Goal: Contribute content

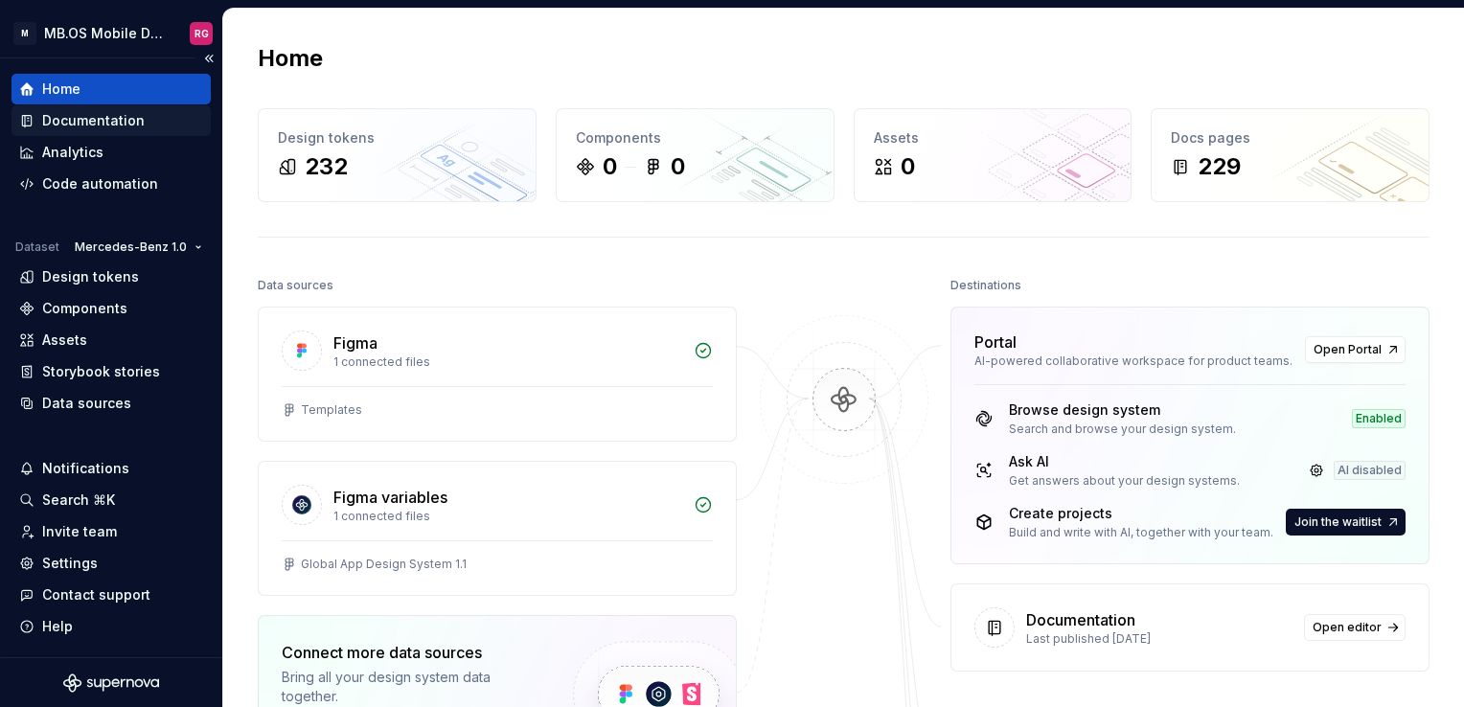
click at [104, 131] on div "Documentation" at bounding box center [111, 120] width 199 height 31
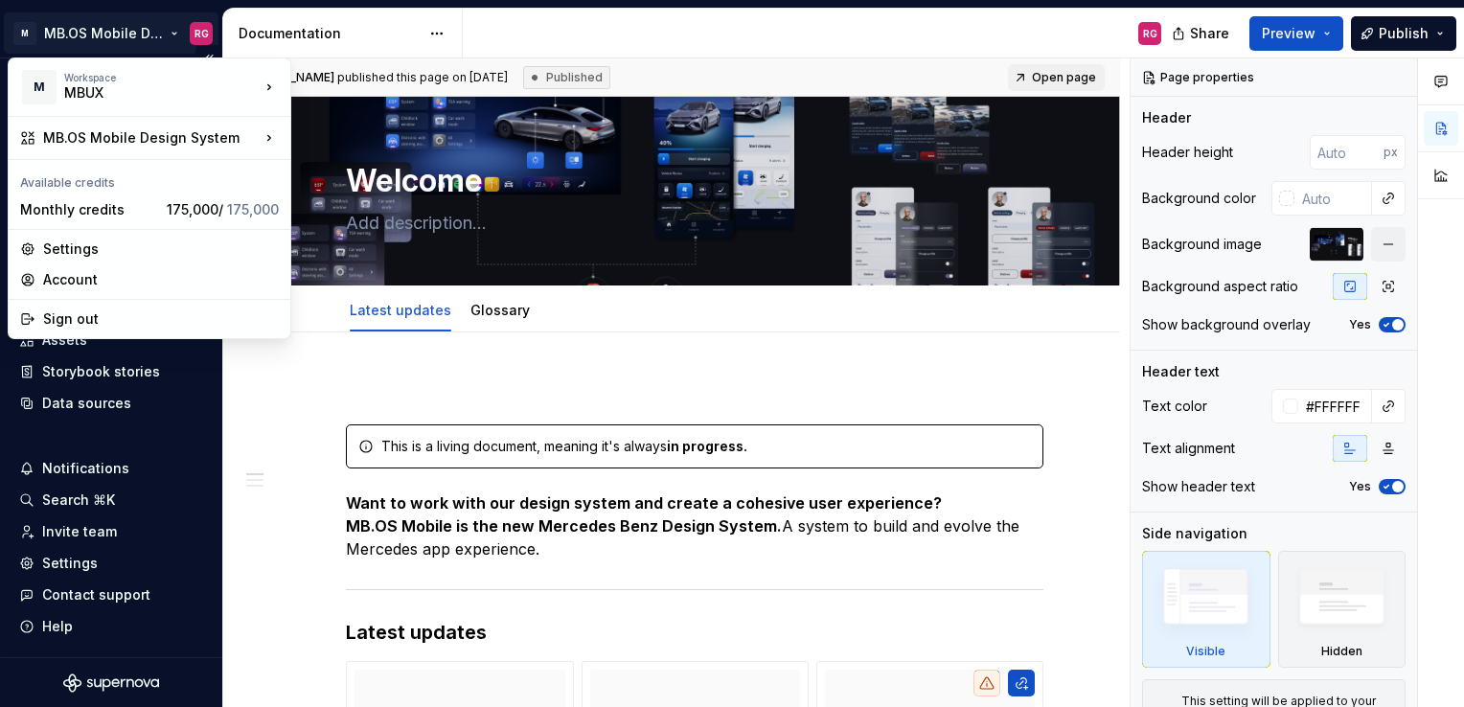
click at [134, 40] on html "M MB.OS Mobile Design System RG Home Documentation Analytics Code automation Da…" at bounding box center [732, 353] width 1464 height 707
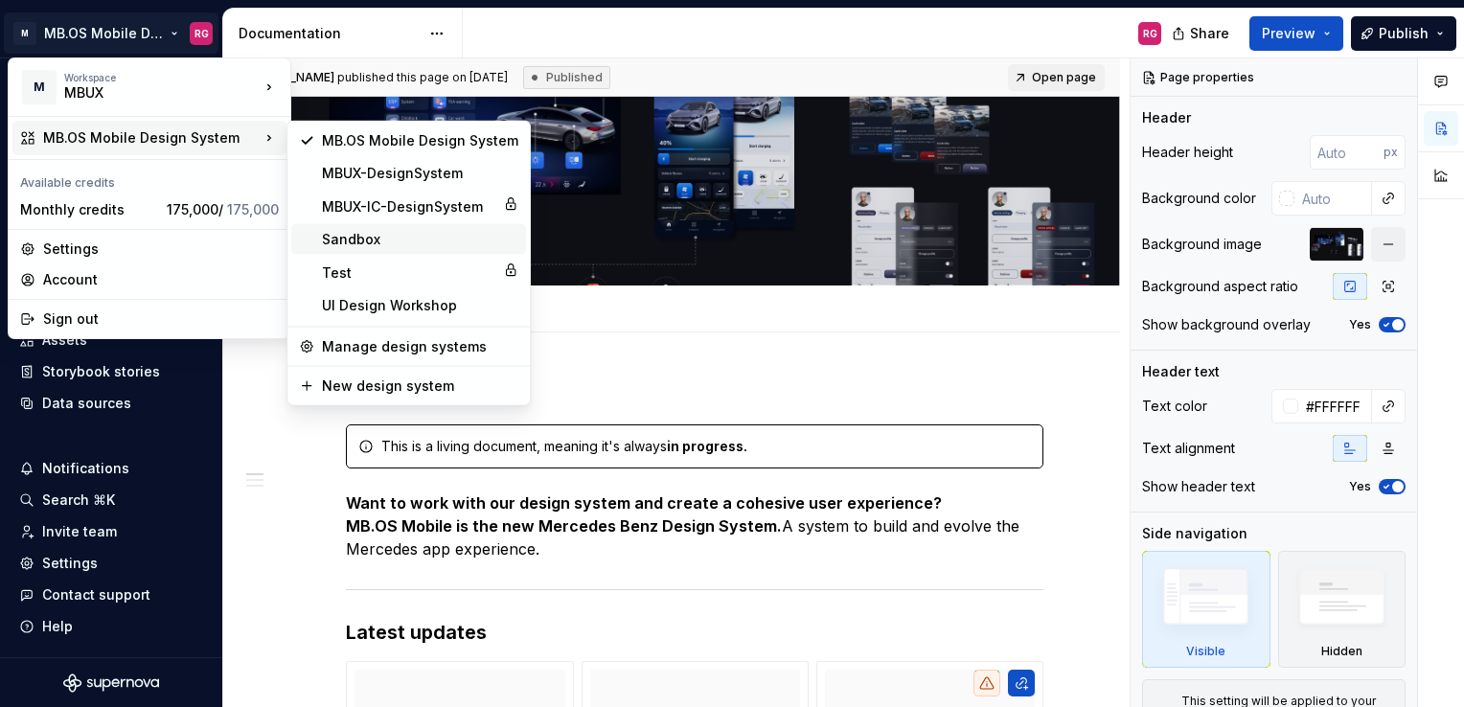
click at [380, 240] on div "Sandbox" at bounding box center [420, 239] width 196 height 19
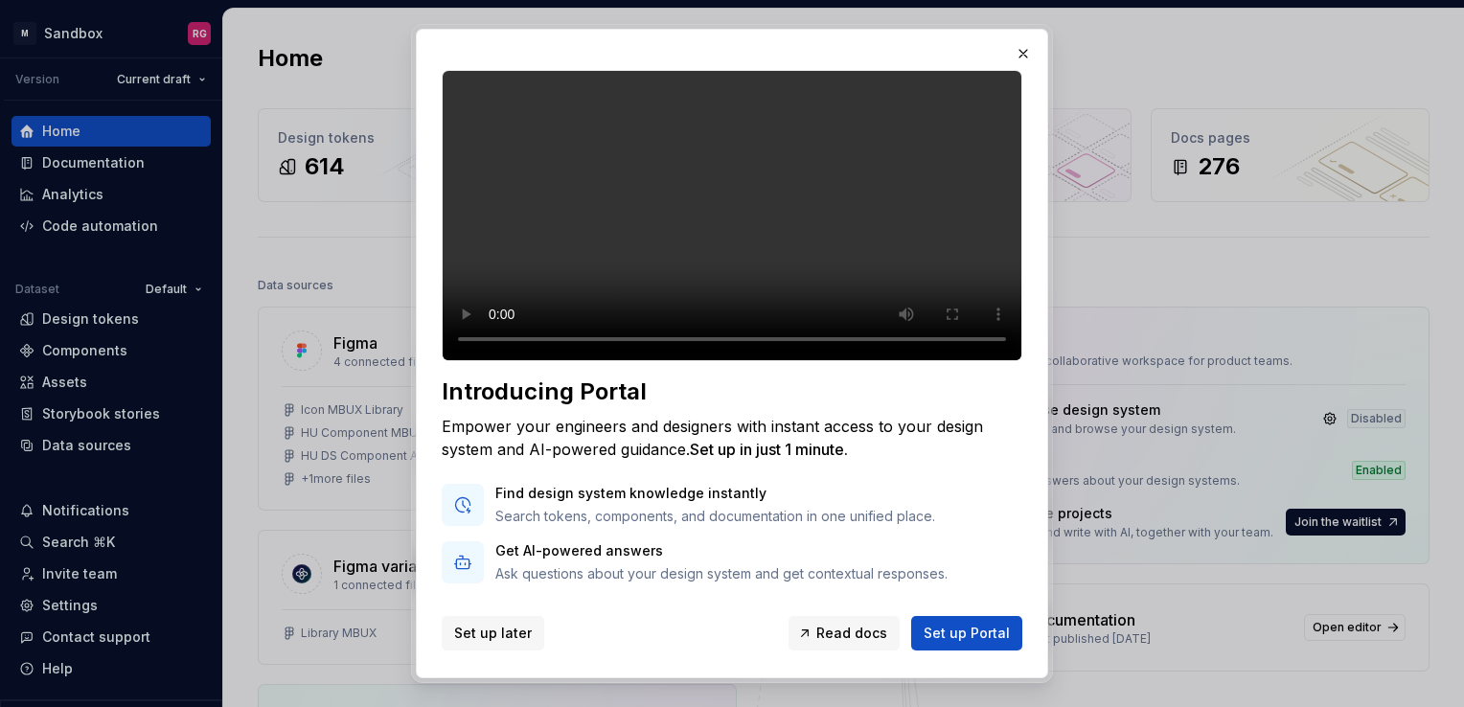
click at [489, 621] on button "Set up later" at bounding box center [493, 633] width 103 height 35
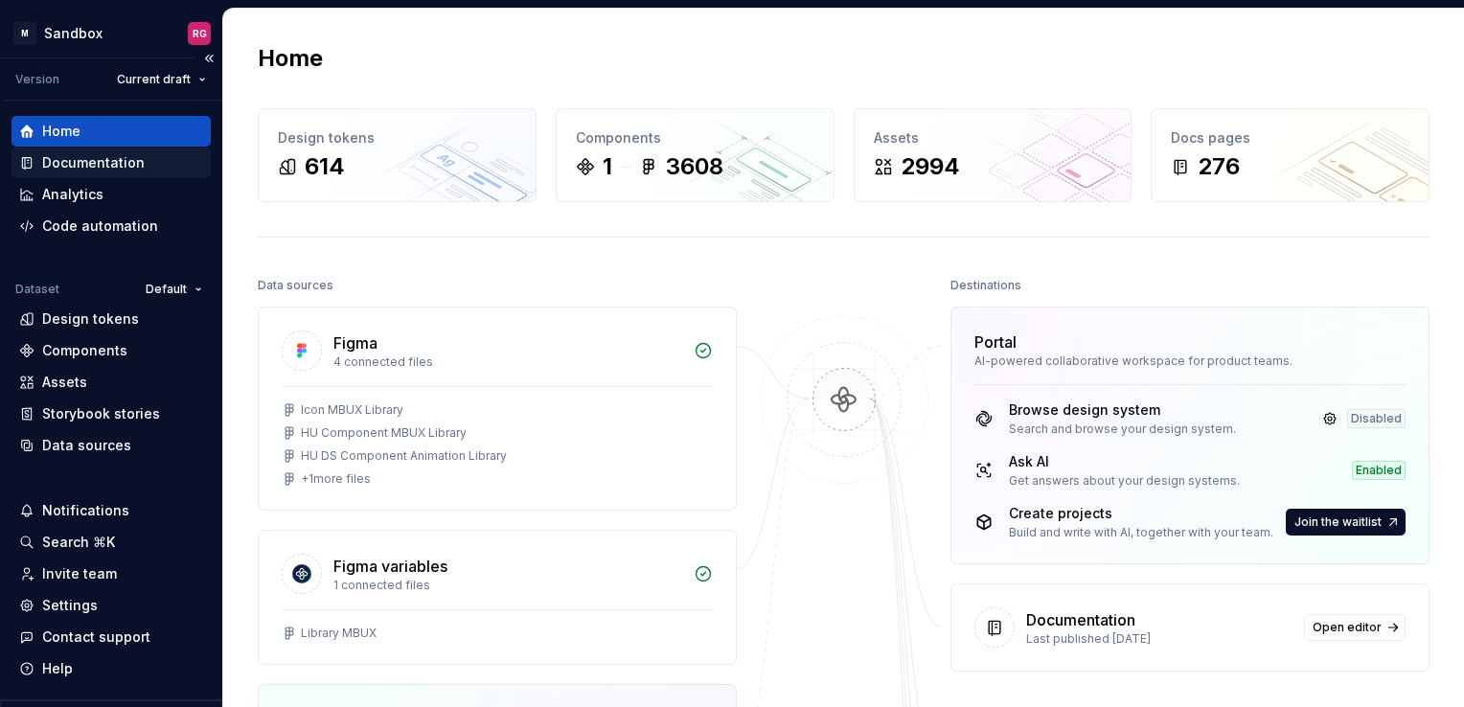
click at [122, 166] on div "Documentation" at bounding box center [93, 162] width 103 height 19
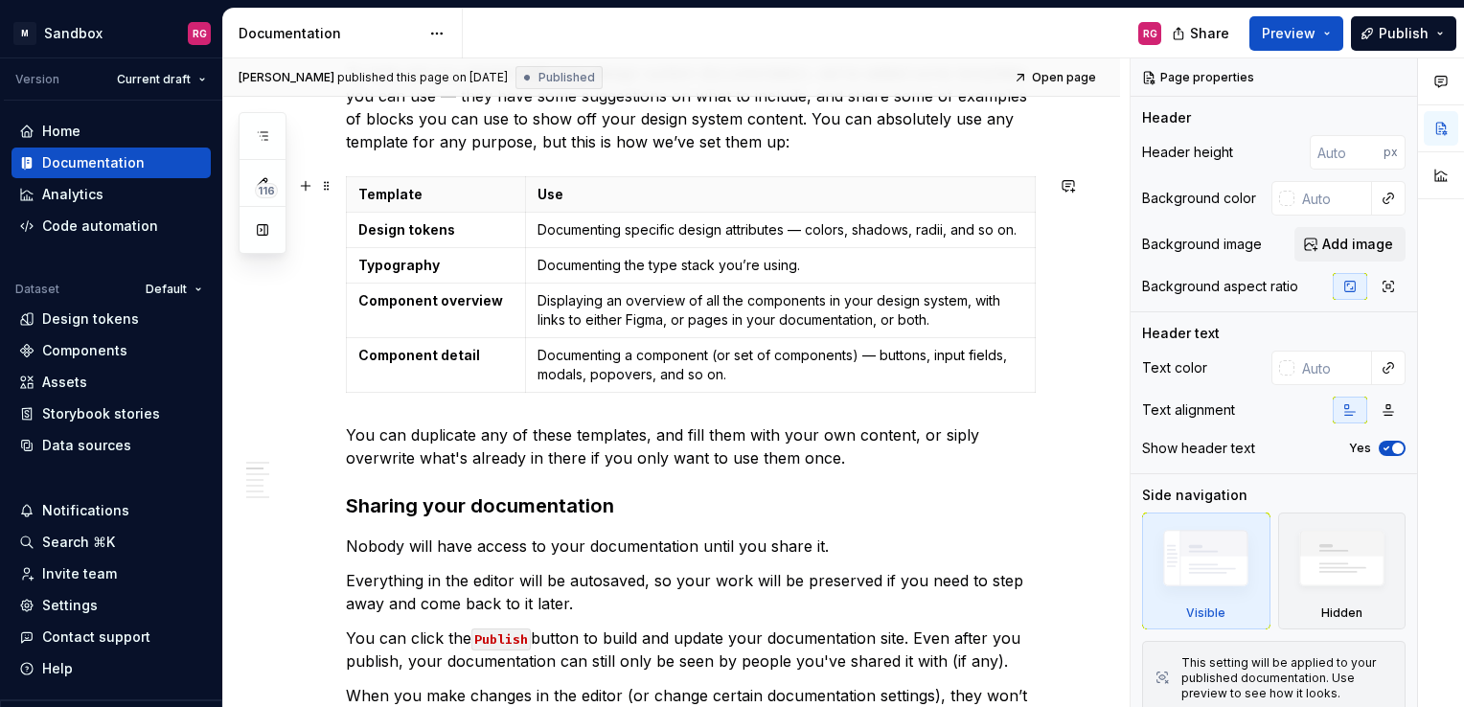
scroll to position [579, 0]
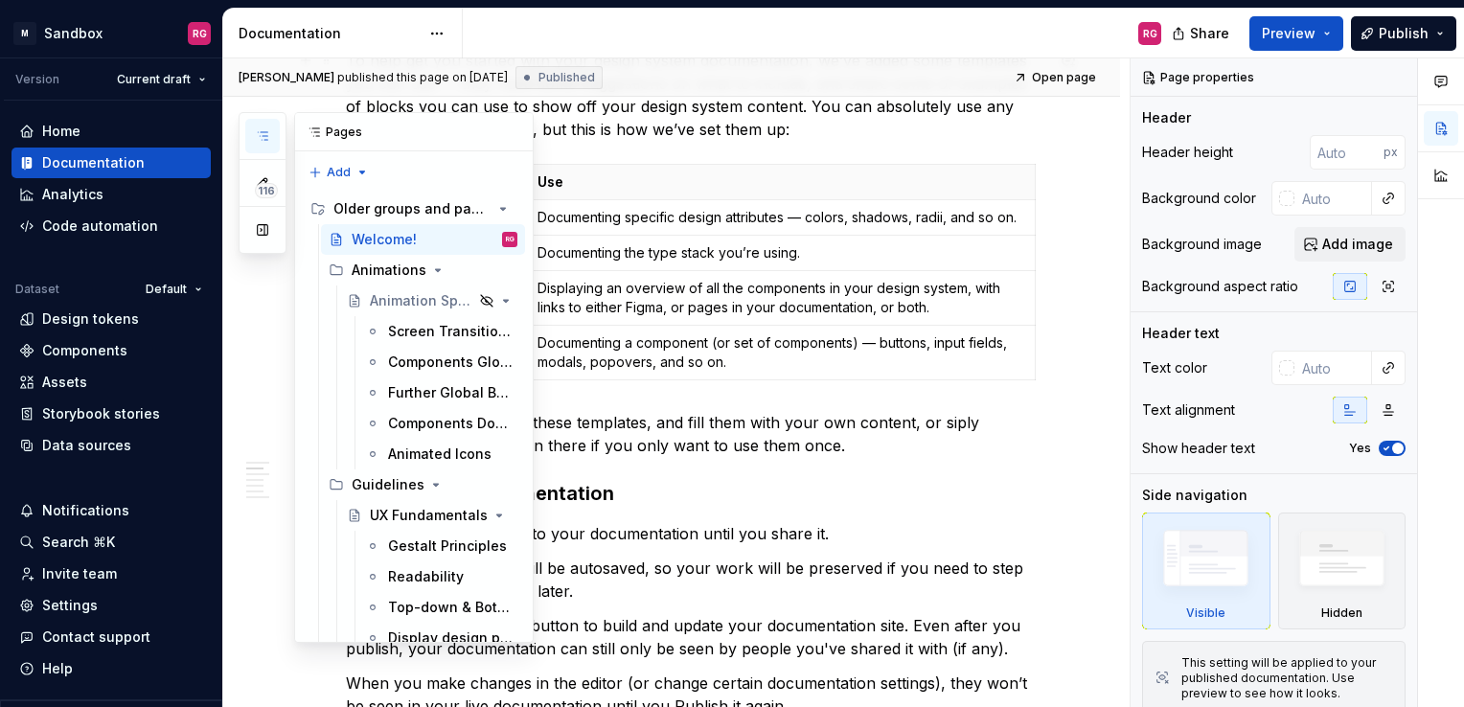
drag, startPoint x: 261, startPoint y: 137, endPoint x: 249, endPoint y: 124, distance: 17.7
click at [249, 124] on button "button" at bounding box center [262, 136] width 35 height 35
click at [262, 239] on button "button" at bounding box center [262, 230] width 35 height 35
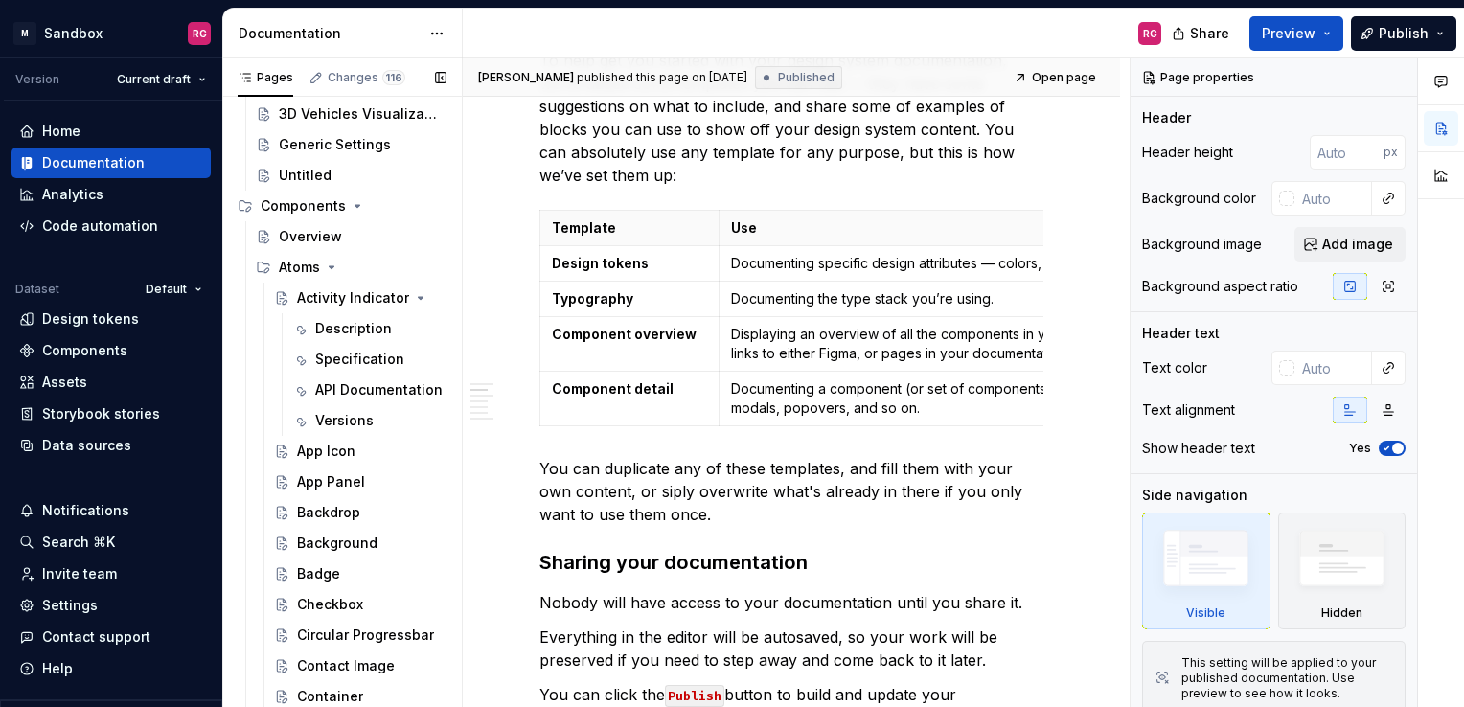
scroll to position [7623, 0]
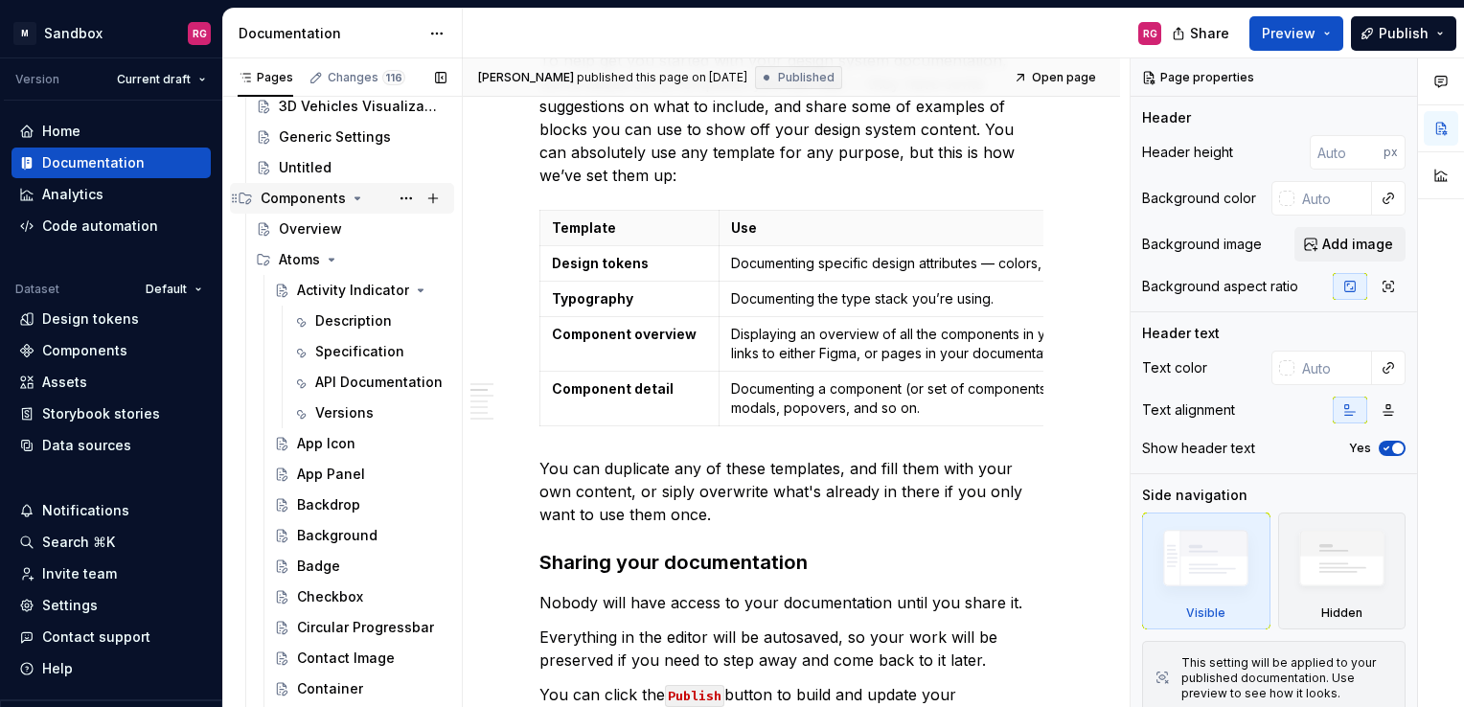
click at [360, 197] on icon "Page tree" at bounding box center [357, 198] width 15 height 15
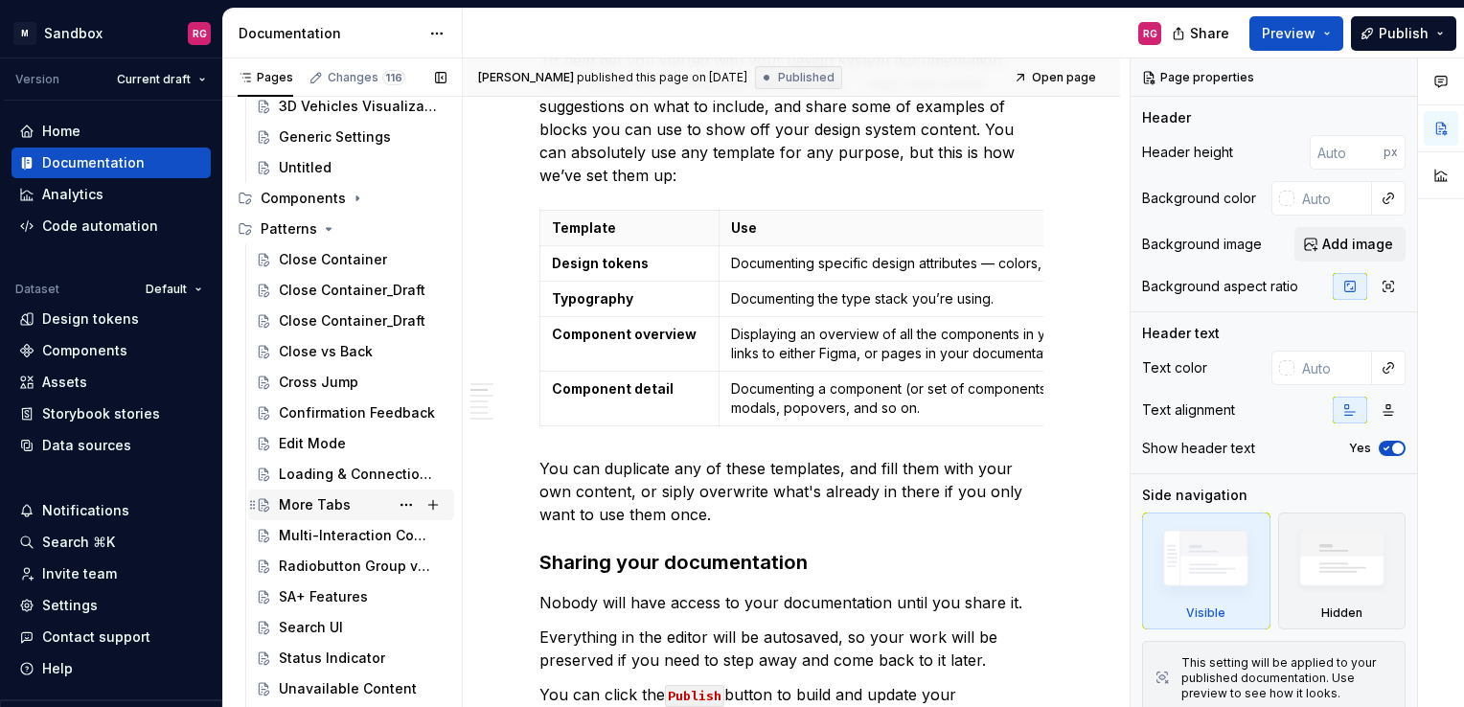
scroll to position [7737, 0]
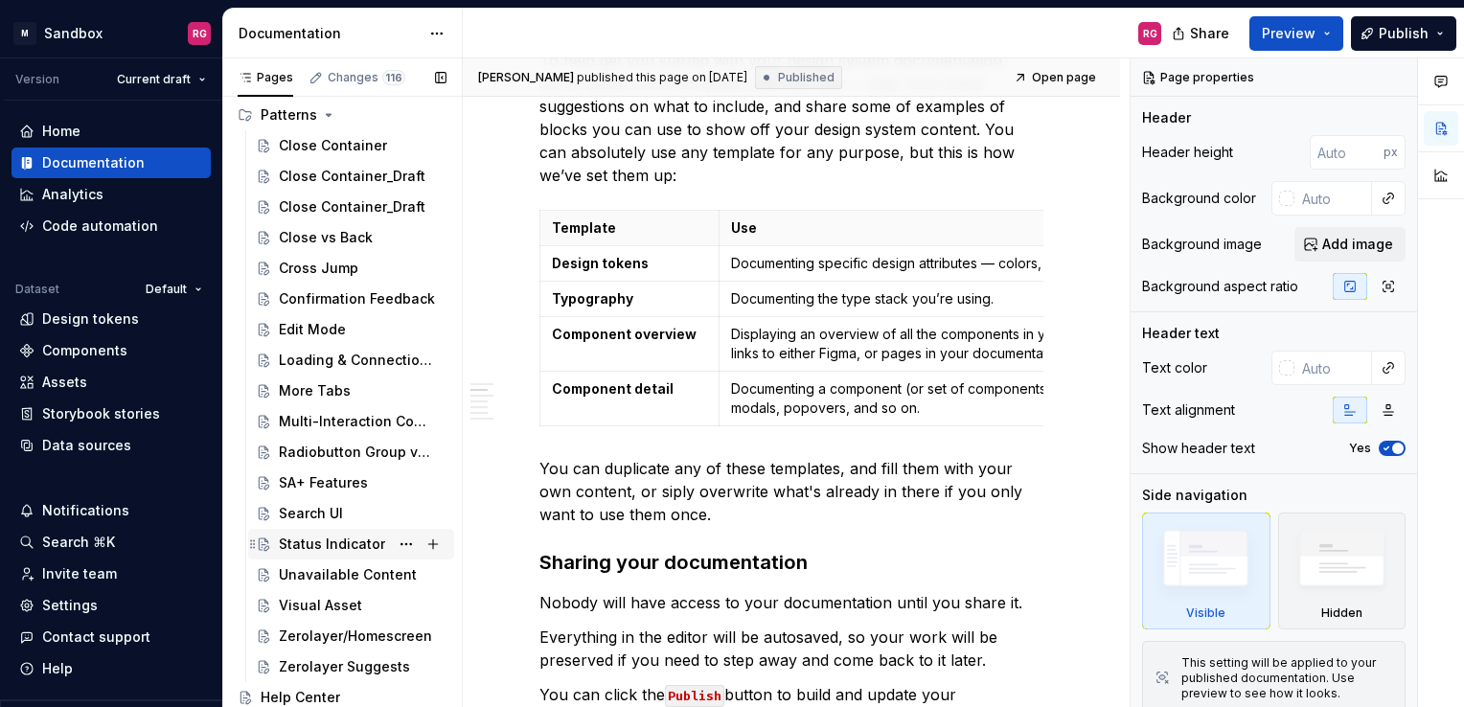
click at [314, 558] on div "Status Indicator" at bounding box center [351, 544] width 206 height 31
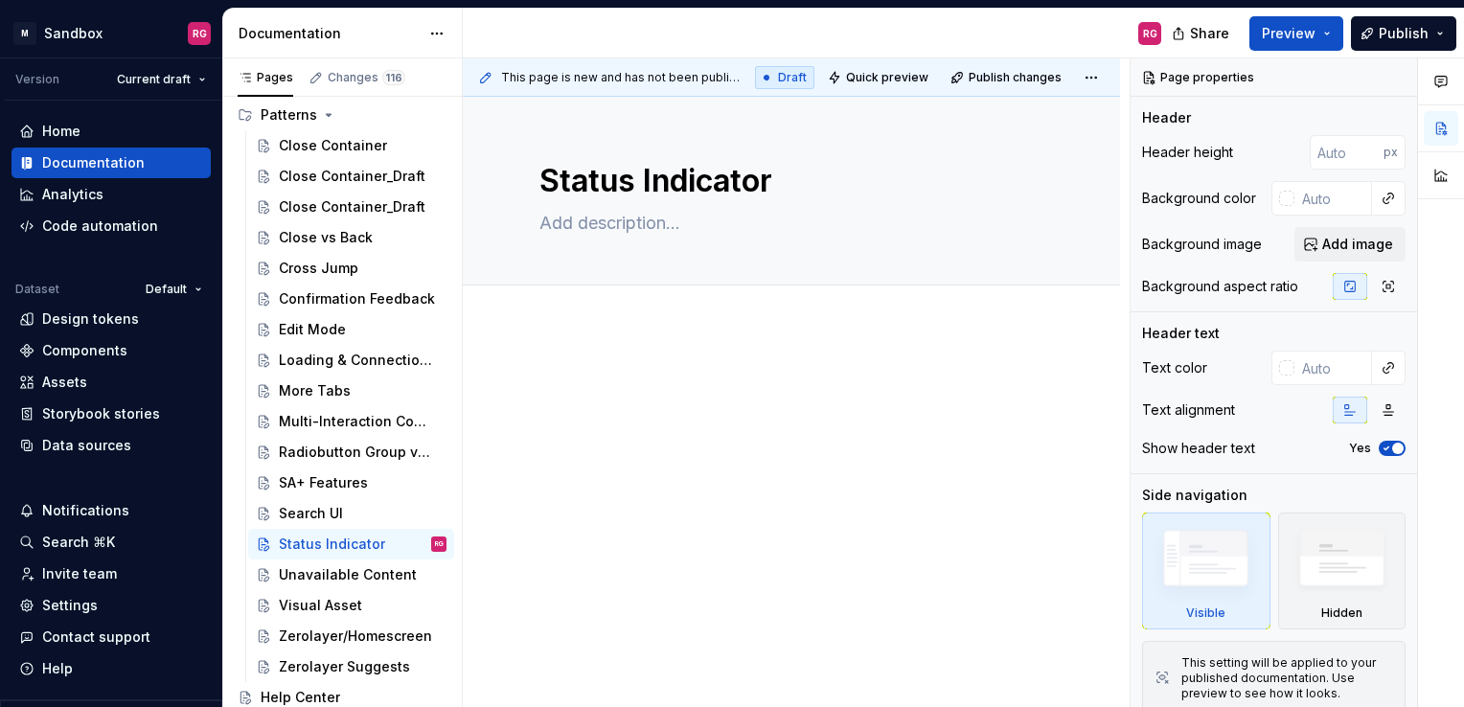
click at [771, 435] on div at bounding box center [792, 410] width 504 height 73
type textarea "*"
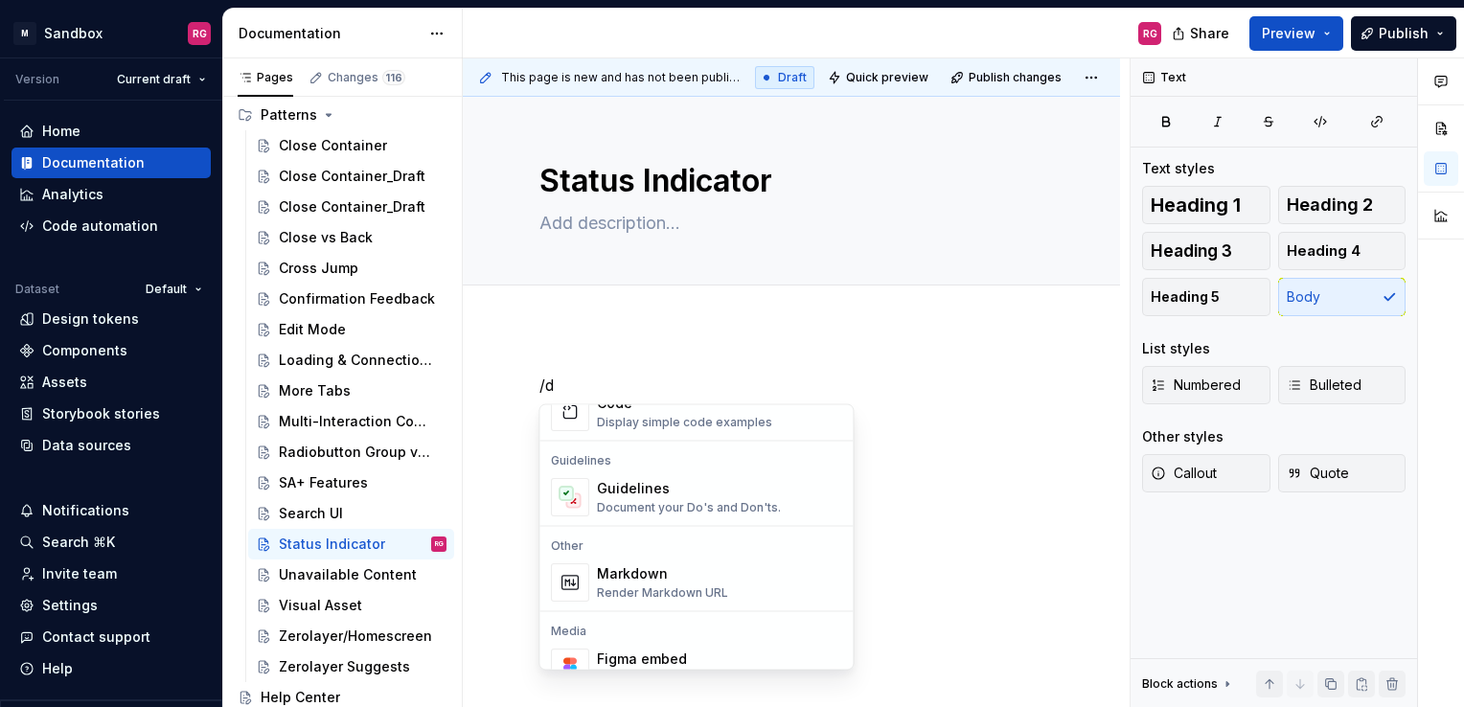
scroll to position [99, 0]
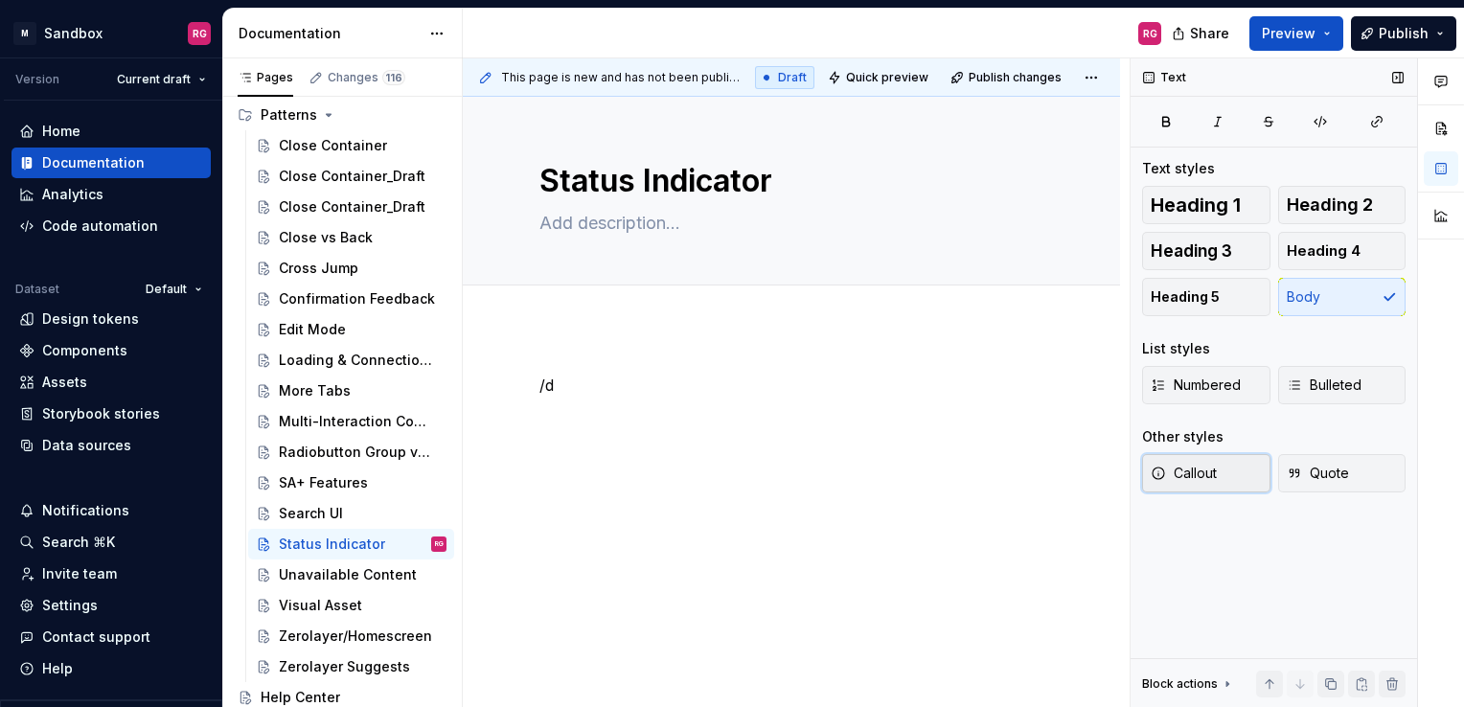
click at [1208, 460] on button "Callout" at bounding box center [1206, 473] width 128 height 38
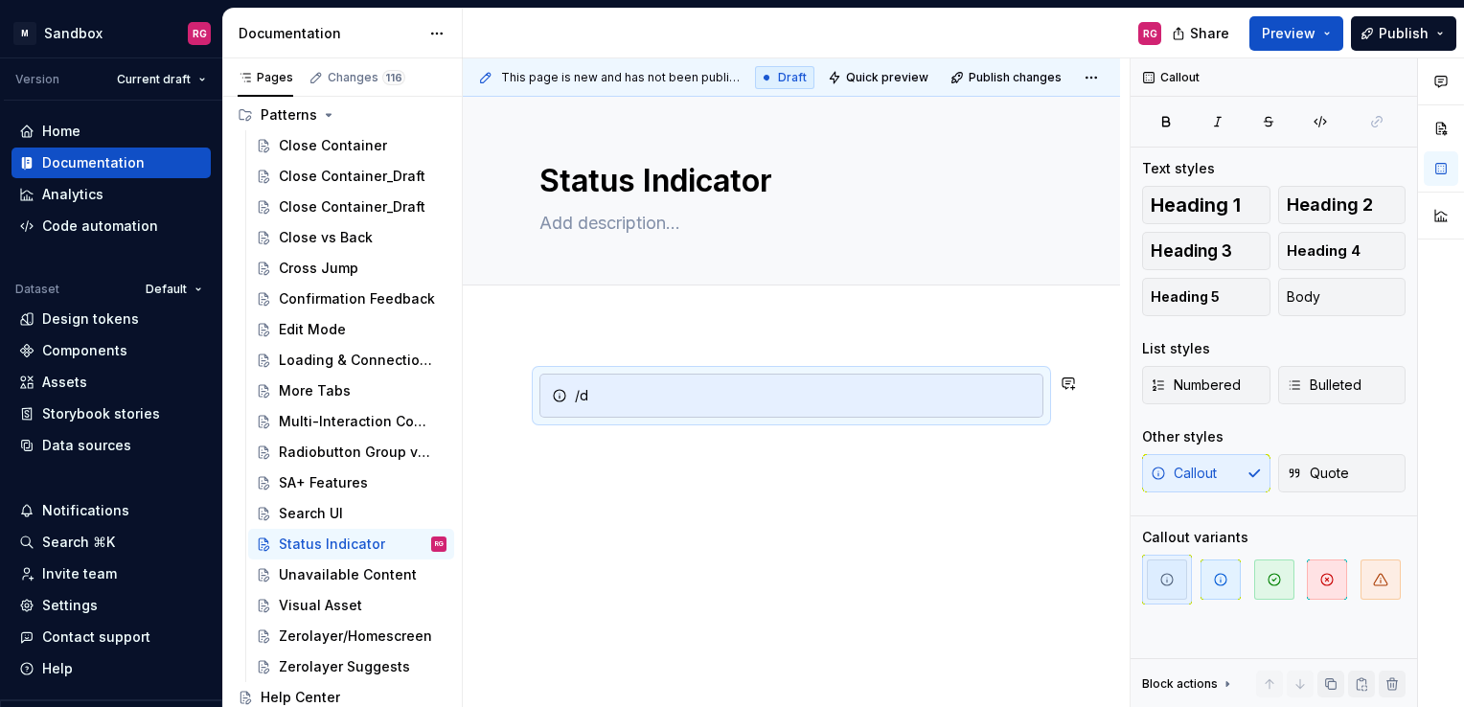
click at [534, 433] on div "/d" at bounding box center [791, 505] width 657 height 354
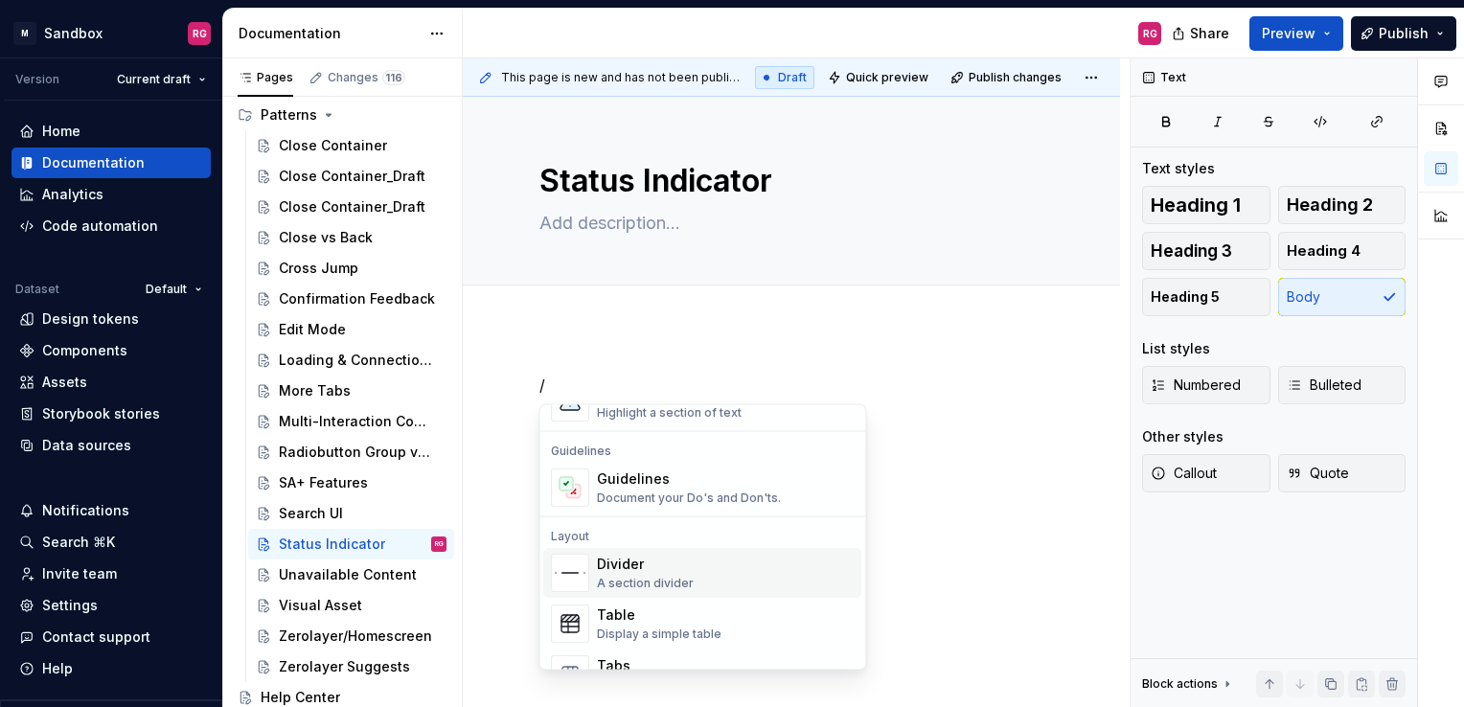
scroll to position [517, 0]
click at [651, 481] on div "Guidelines" at bounding box center [689, 478] width 184 height 19
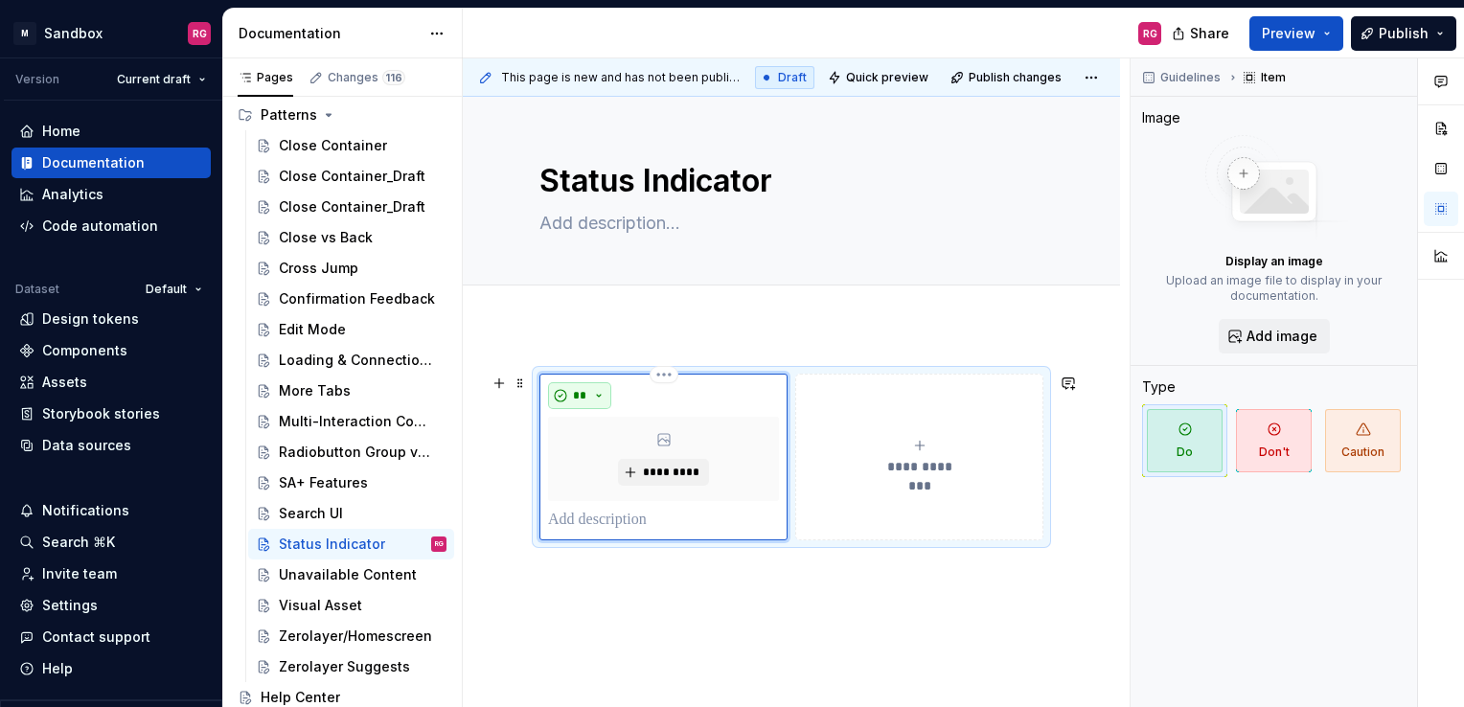
click at [602, 398] on button "**" at bounding box center [579, 395] width 63 height 27
click at [663, 373] on html "M Sandbox RG Version Current draft Home Documentation Analytics Code automation…" at bounding box center [732, 353] width 1464 height 707
click at [820, 392] on button "**********" at bounding box center [919, 457] width 248 height 167
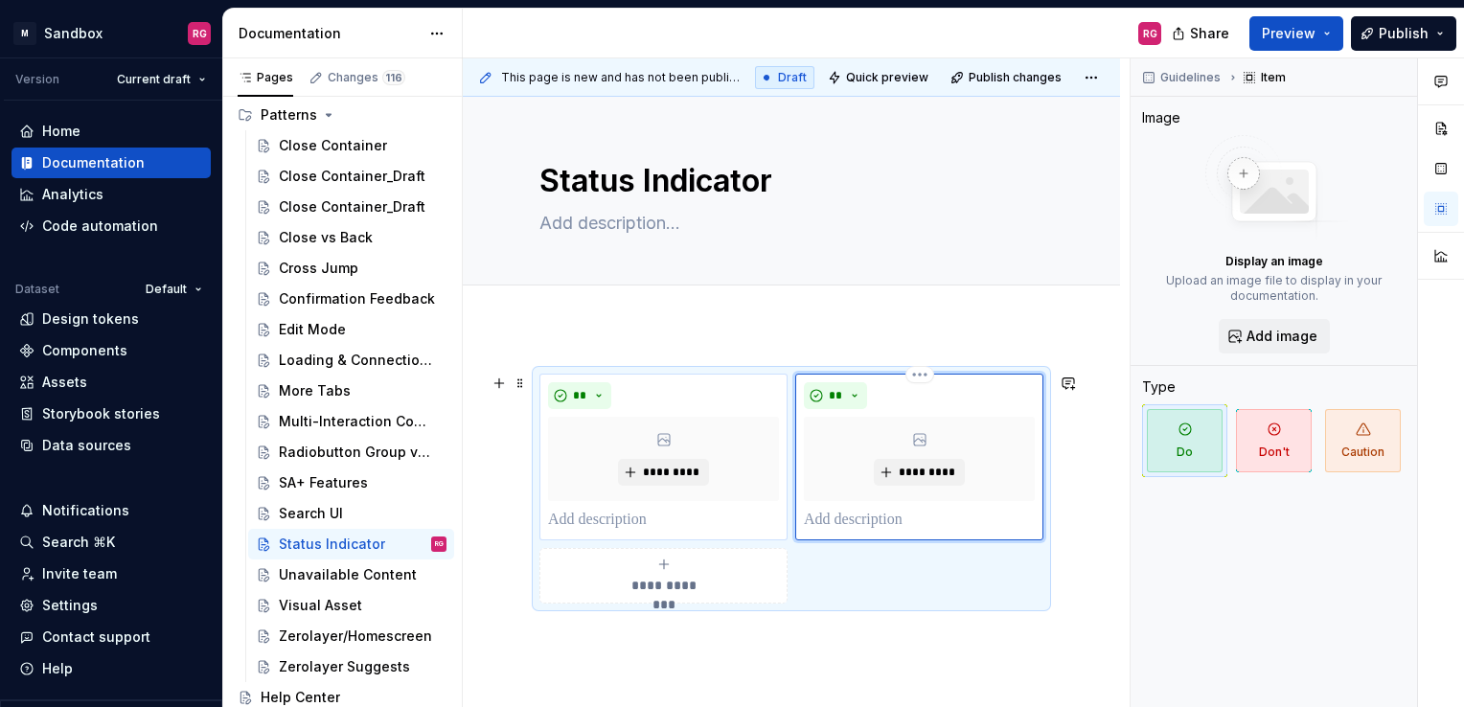
click at [820, 392] on button "**" at bounding box center [835, 395] width 63 height 27
click at [909, 339] on div "**********" at bounding box center [791, 583] width 657 height 511
click at [818, 573] on div "**********" at bounding box center [792, 489] width 504 height 230
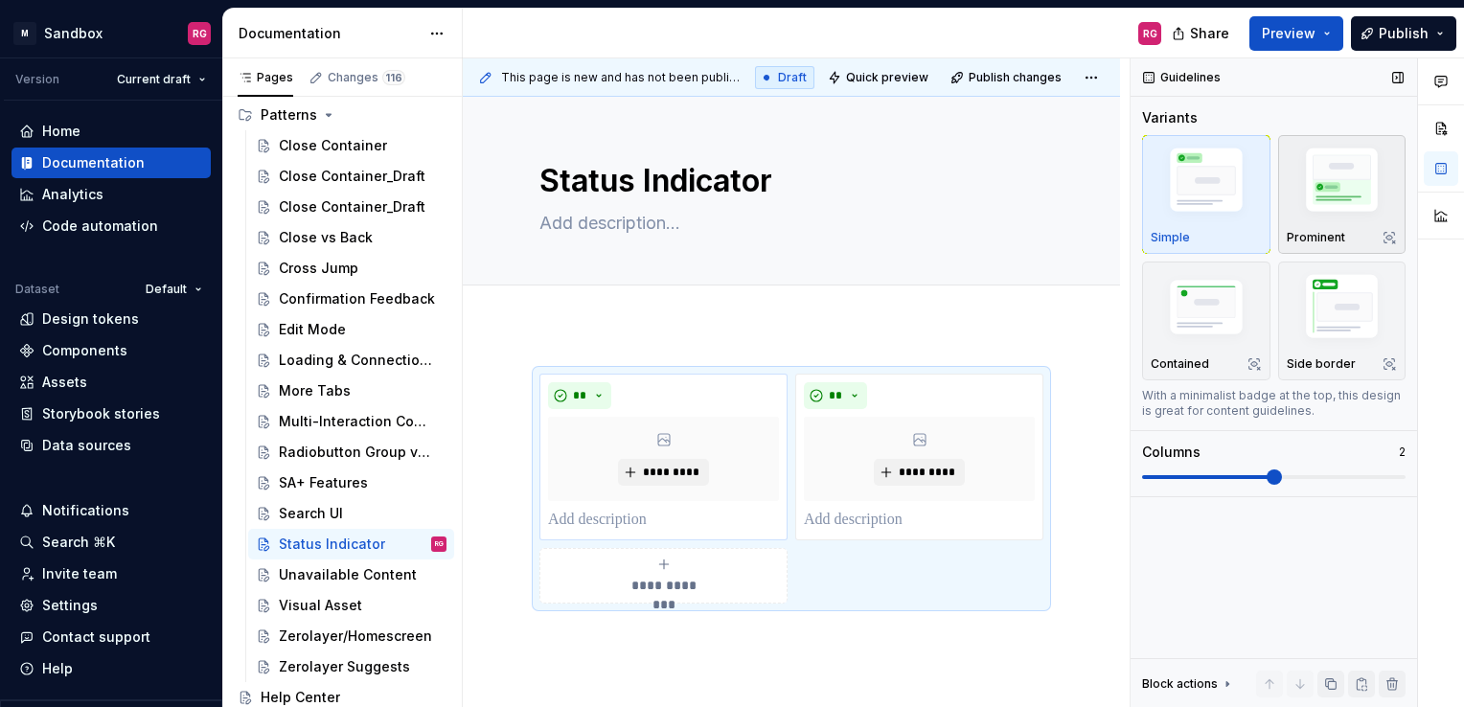
click at [1323, 161] on img "button" at bounding box center [1342, 183] width 111 height 83
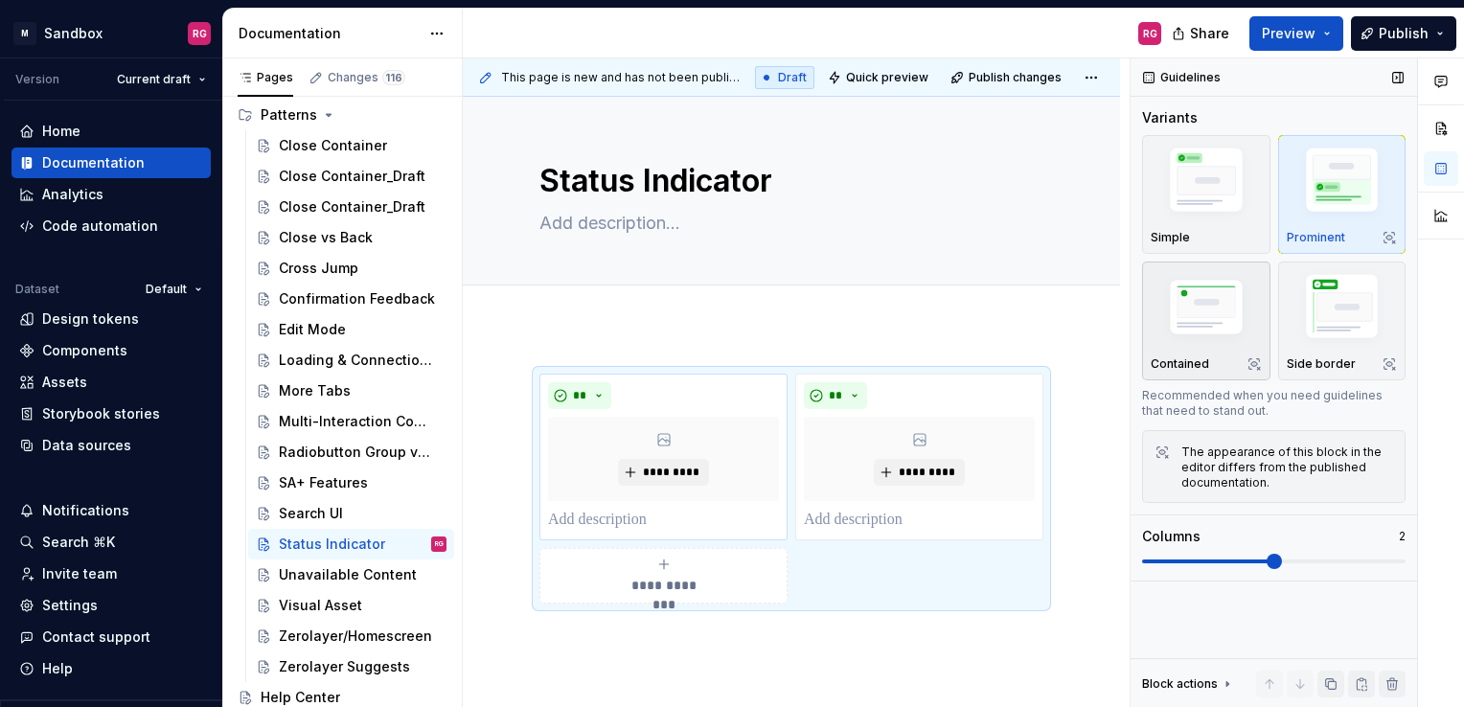
click at [1214, 326] on img "button" at bounding box center [1206, 309] width 111 height 75
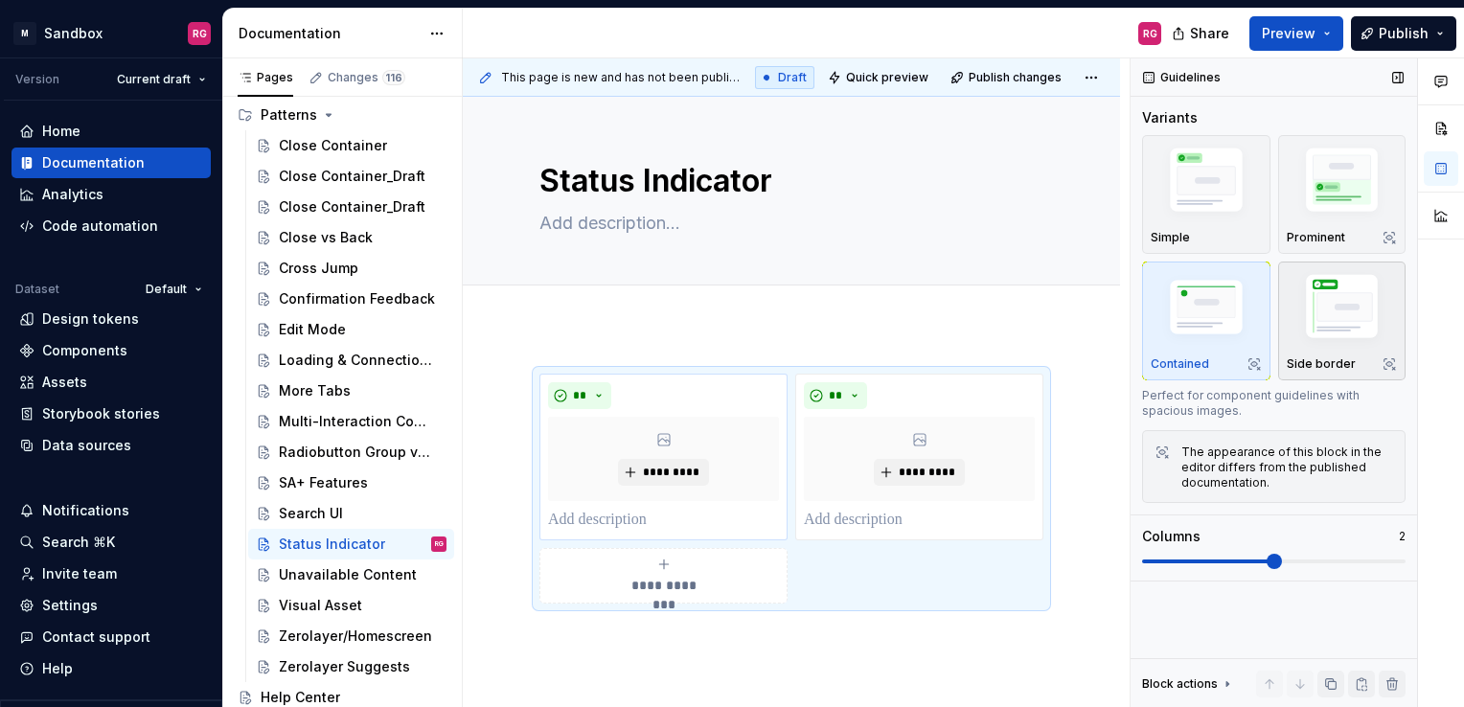
click at [1320, 307] on img "button" at bounding box center [1342, 309] width 111 height 83
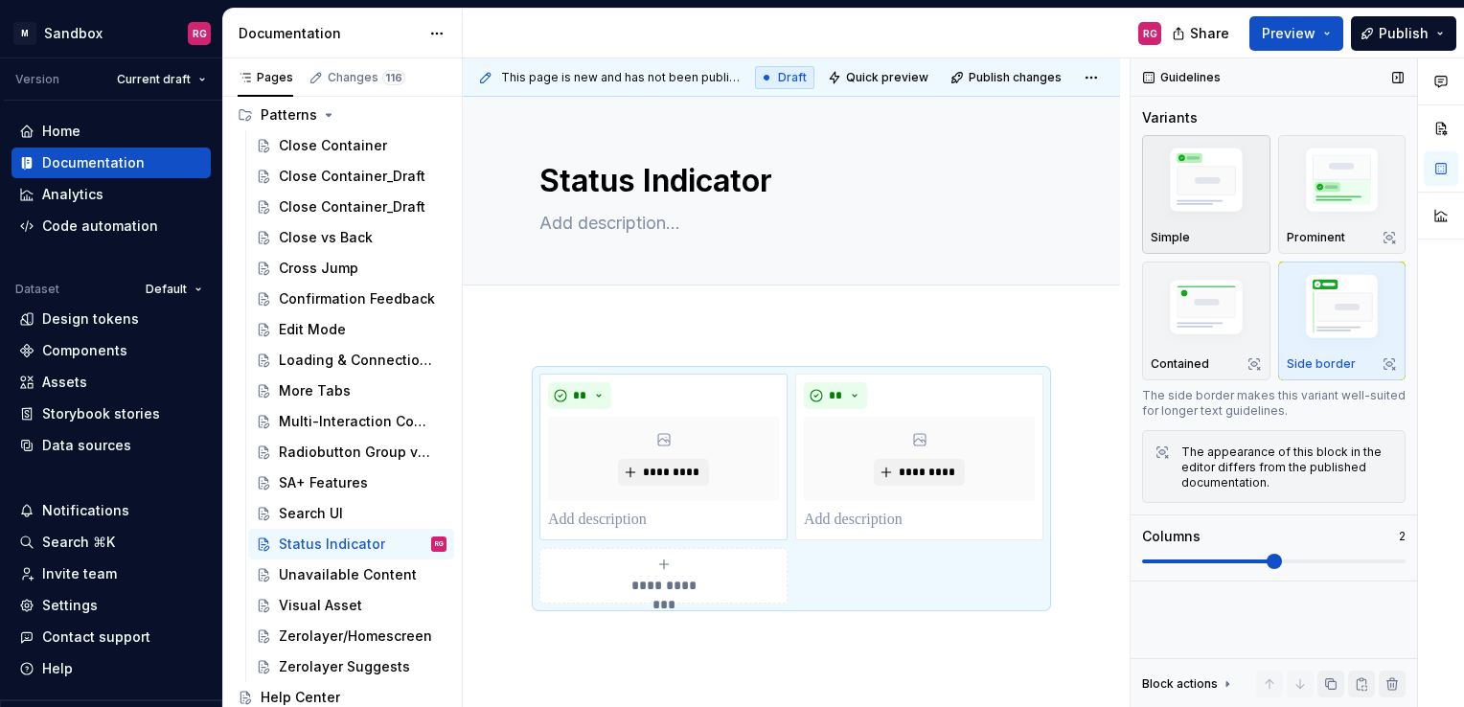
click at [1205, 212] on img "button" at bounding box center [1206, 183] width 111 height 83
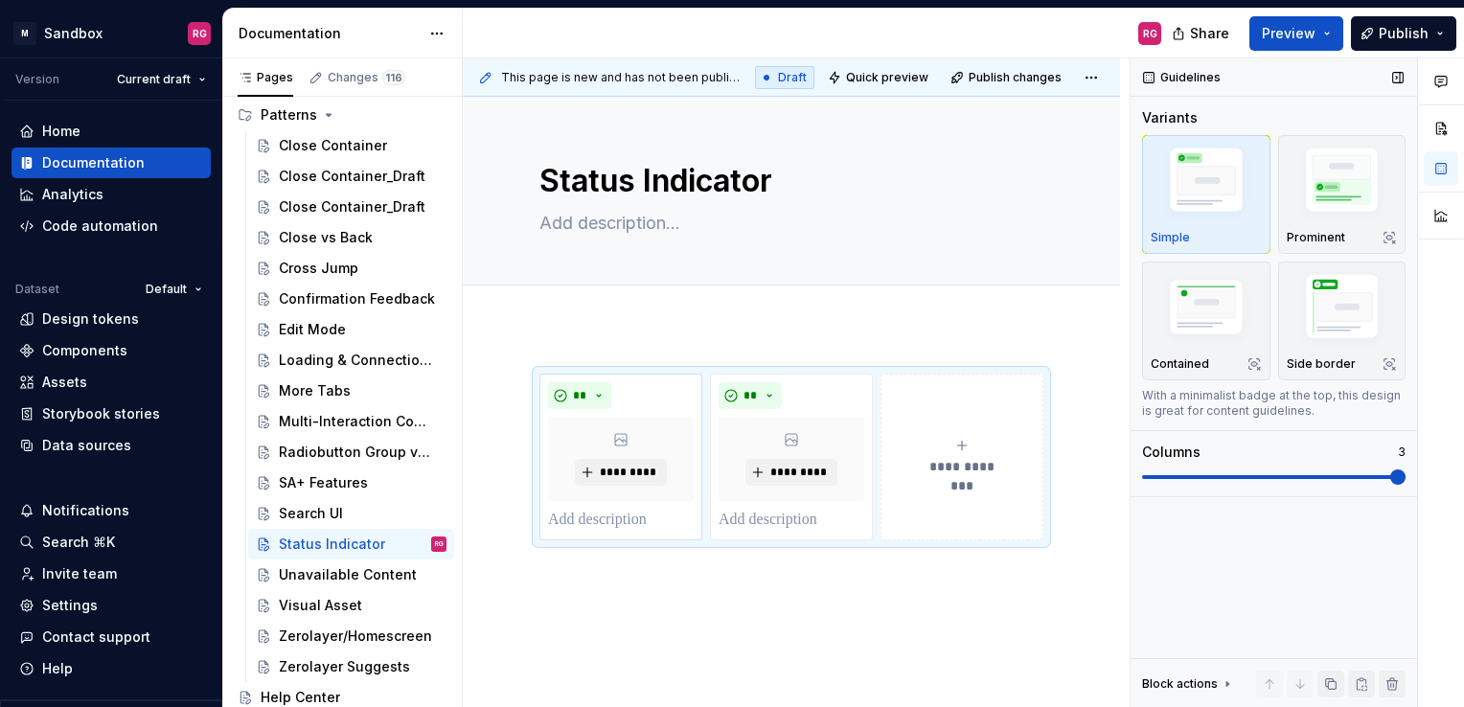
click at [1391, 470] on span at bounding box center [1398, 477] width 15 height 15
click at [628, 397] on div "**" at bounding box center [621, 395] width 146 height 27
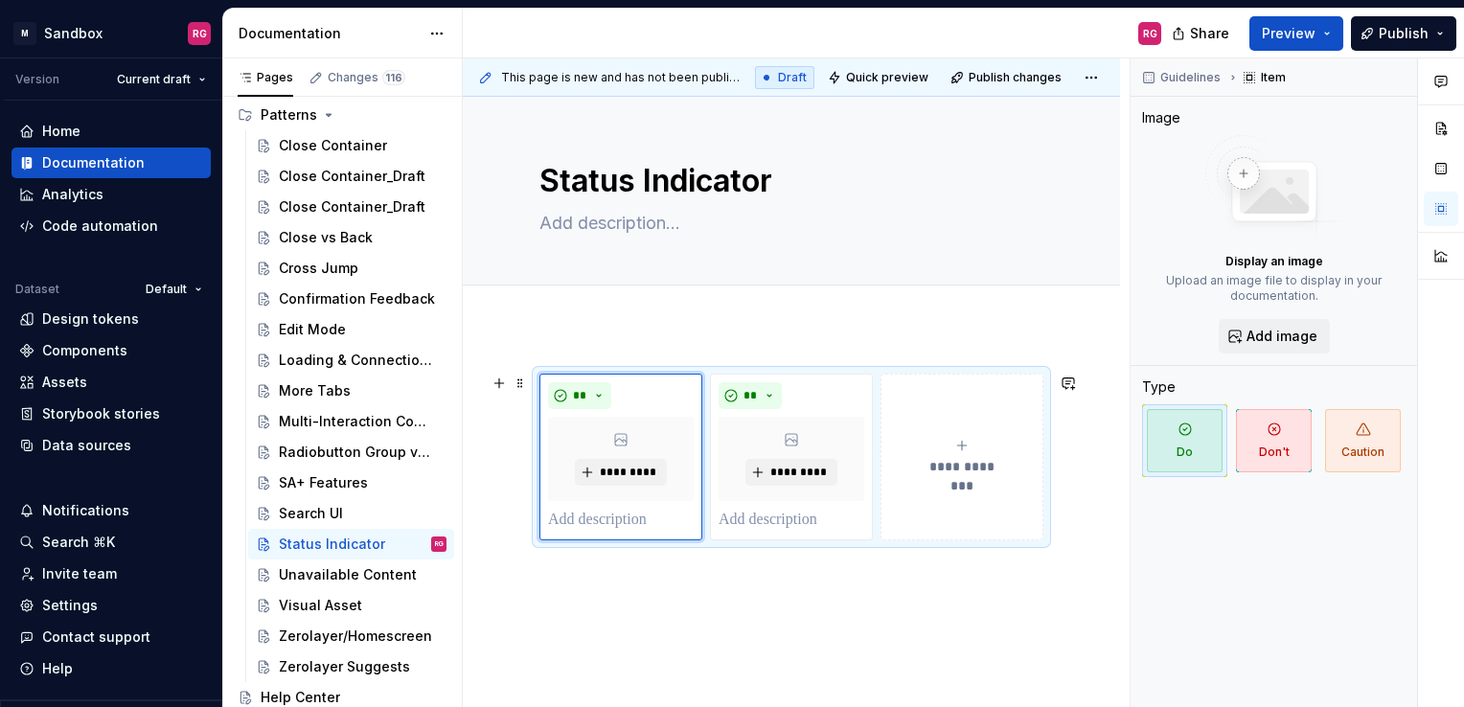
click at [959, 446] on icon "submit" at bounding box center [962, 445] width 15 height 15
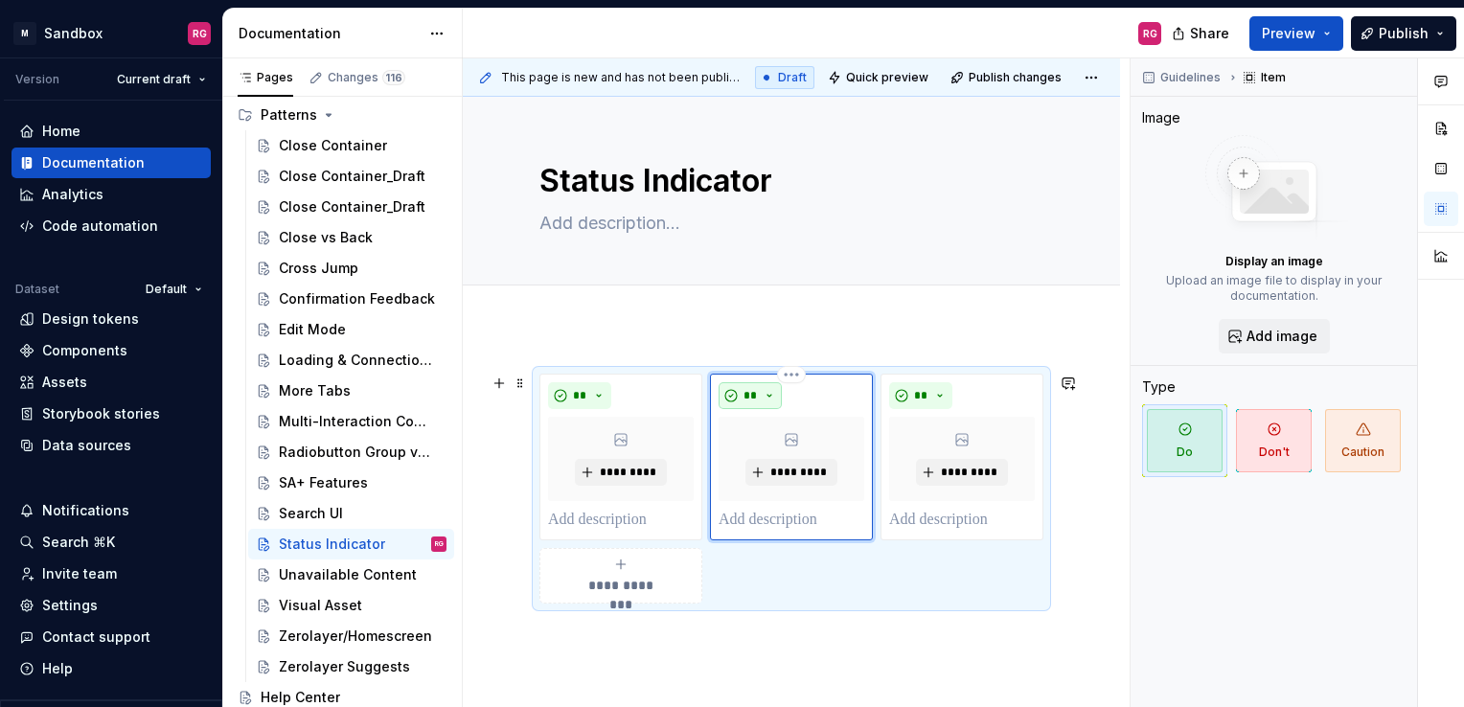
click at [757, 398] on button "**" at bounding box center [750, 395] width 63 height 27
click at [978, 286] on div "Add tab" at bounding box center [791, 307] width 657 height 42
click at [1183, 68] on button "Guidelines" at bounding box center [1183, 77] width 93 height 27
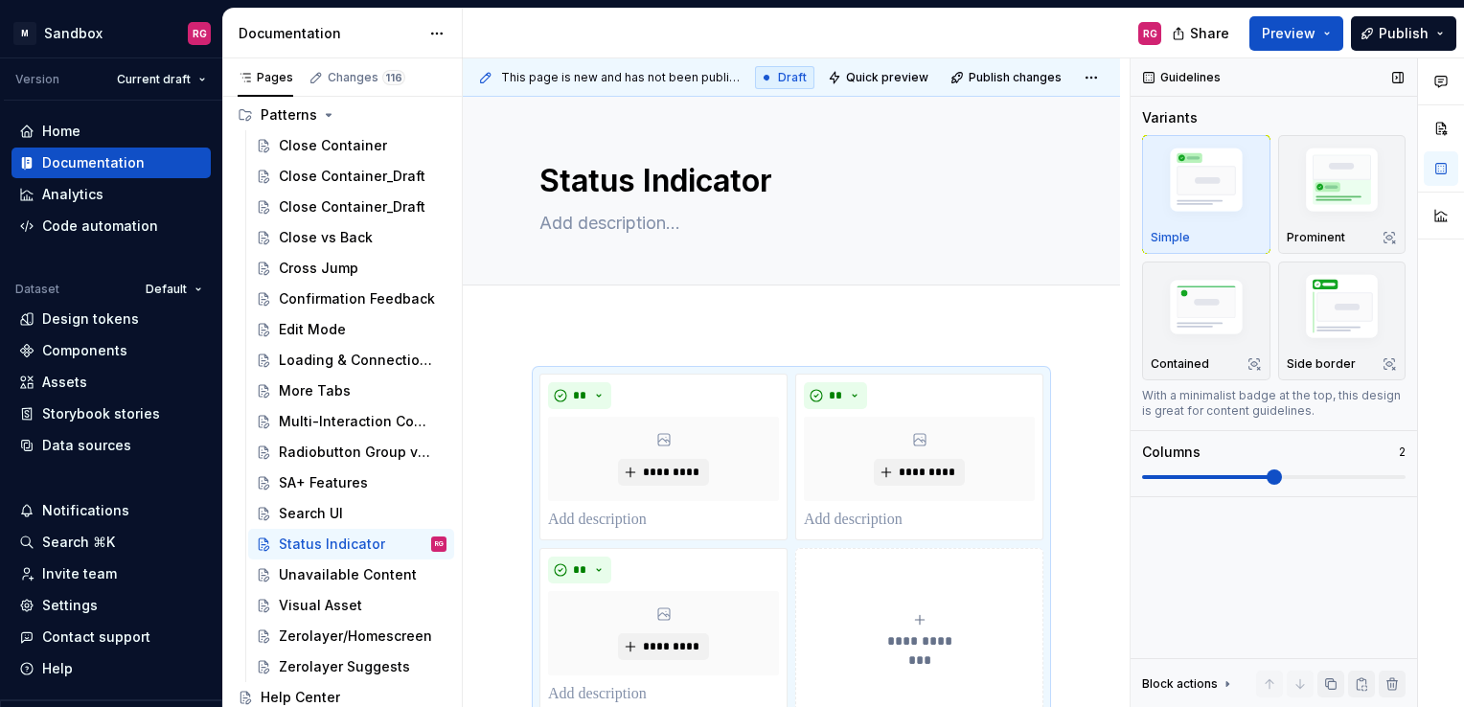
scroll to position [5, 0]
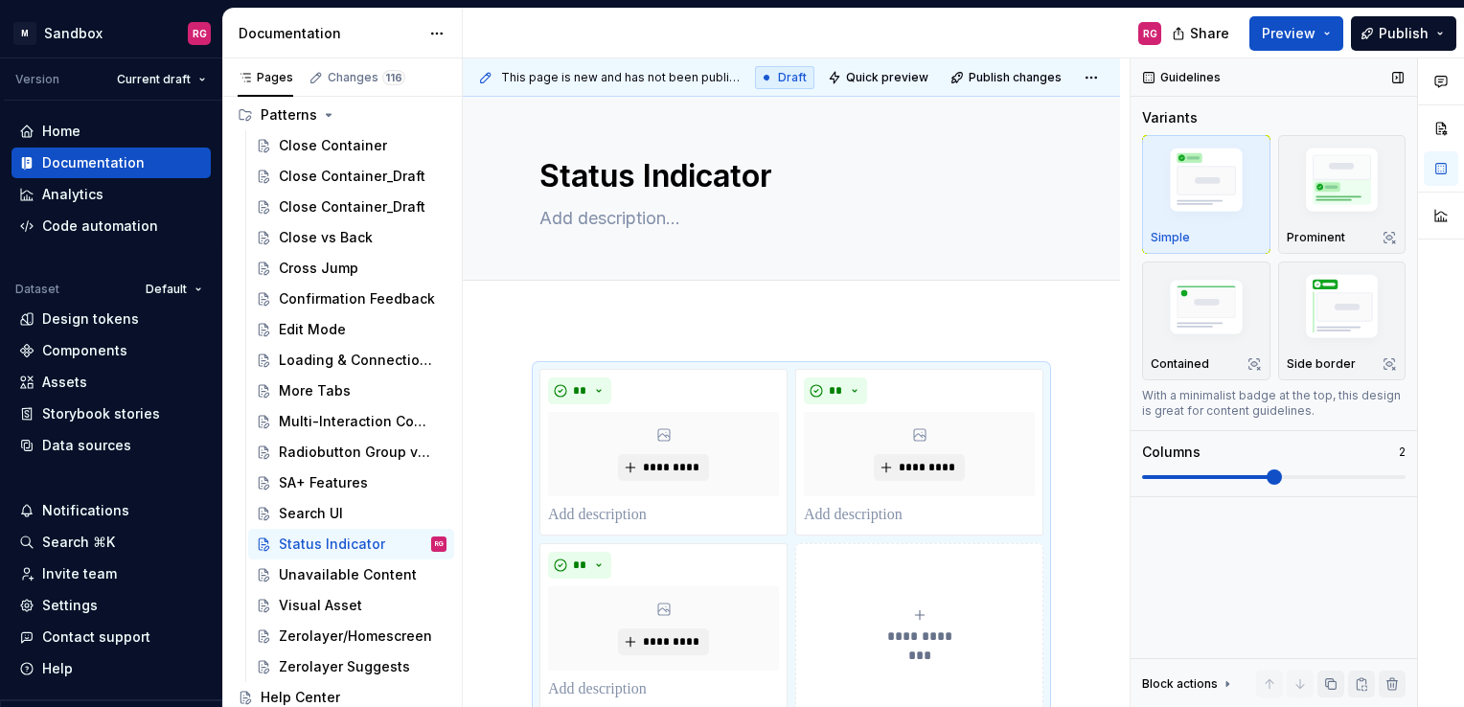
click at [1275, 476] on span at bounding box center [1208, 477] width 132 height 4
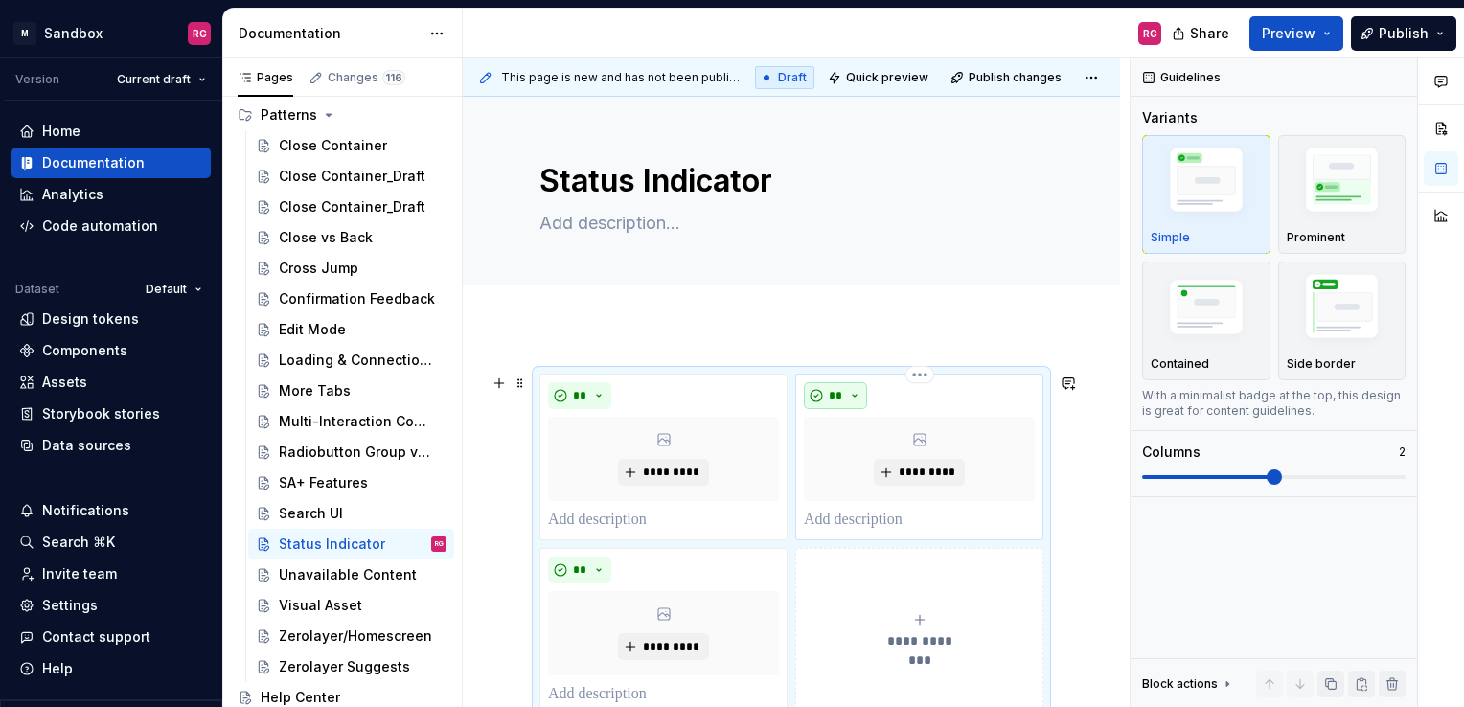
click at [859, 397] on button "**" at bounding box center [835, 395] width 63 height 27
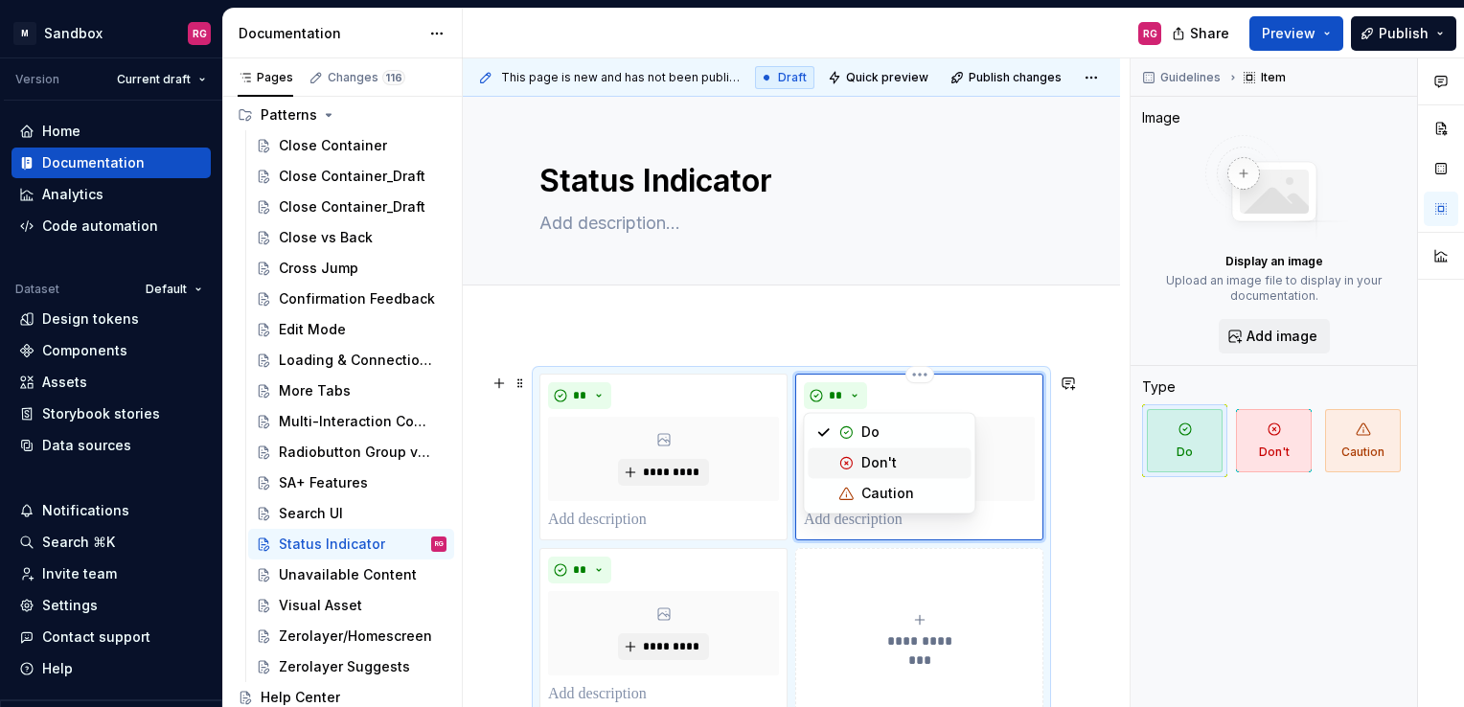
click at [864, 460] on div "Don't" at bounding box center [879, 462] width 35 height 19
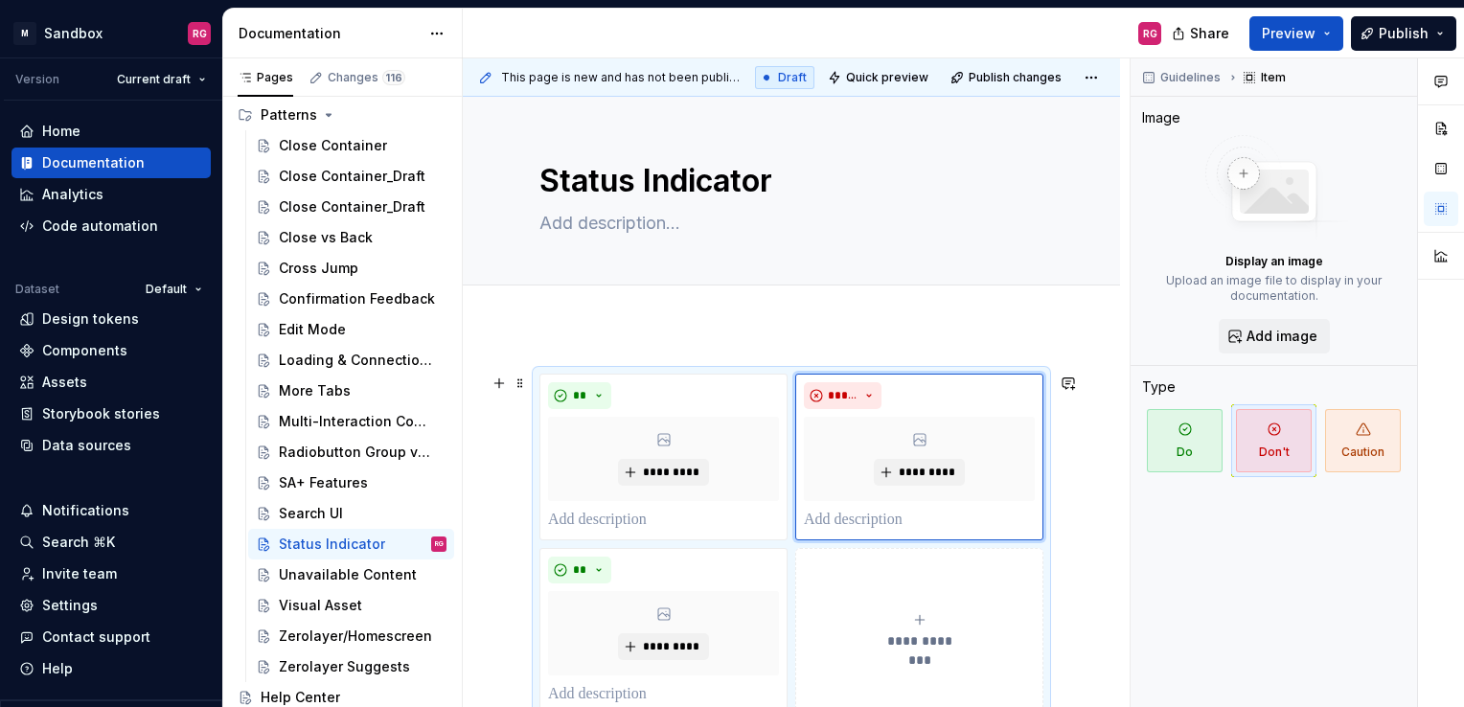
click at [914, 612] on icon "submit" at bounding box center [919, 619] width 15 height 15
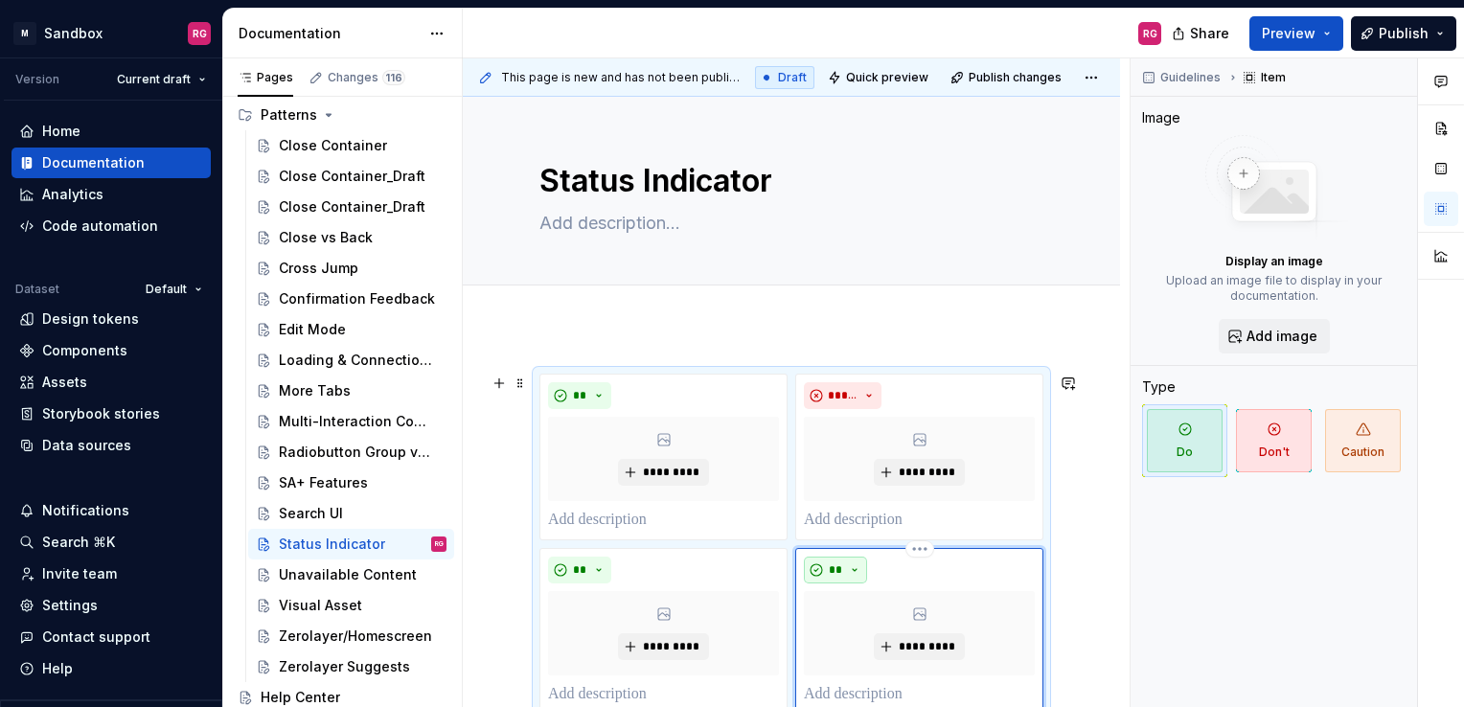
click at [856, 563] on button "**" at bounding box center [835, 570] width 63 height 27
click at [869, 630] on div "Don't" at bounding box center [879, 637] width 35 height 19
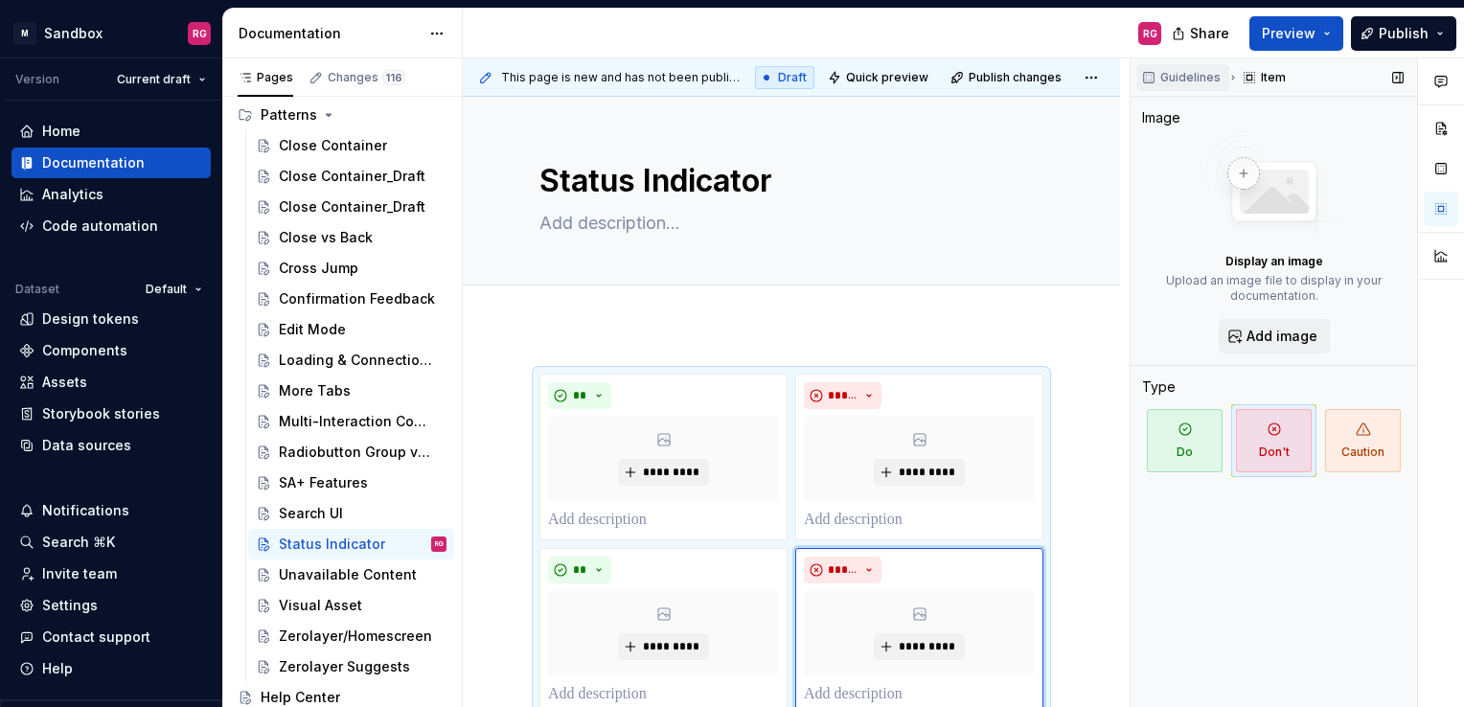
click at [1176, 74] on span "Guidelines" at bounding box center [1191, 77] width 60 height 15
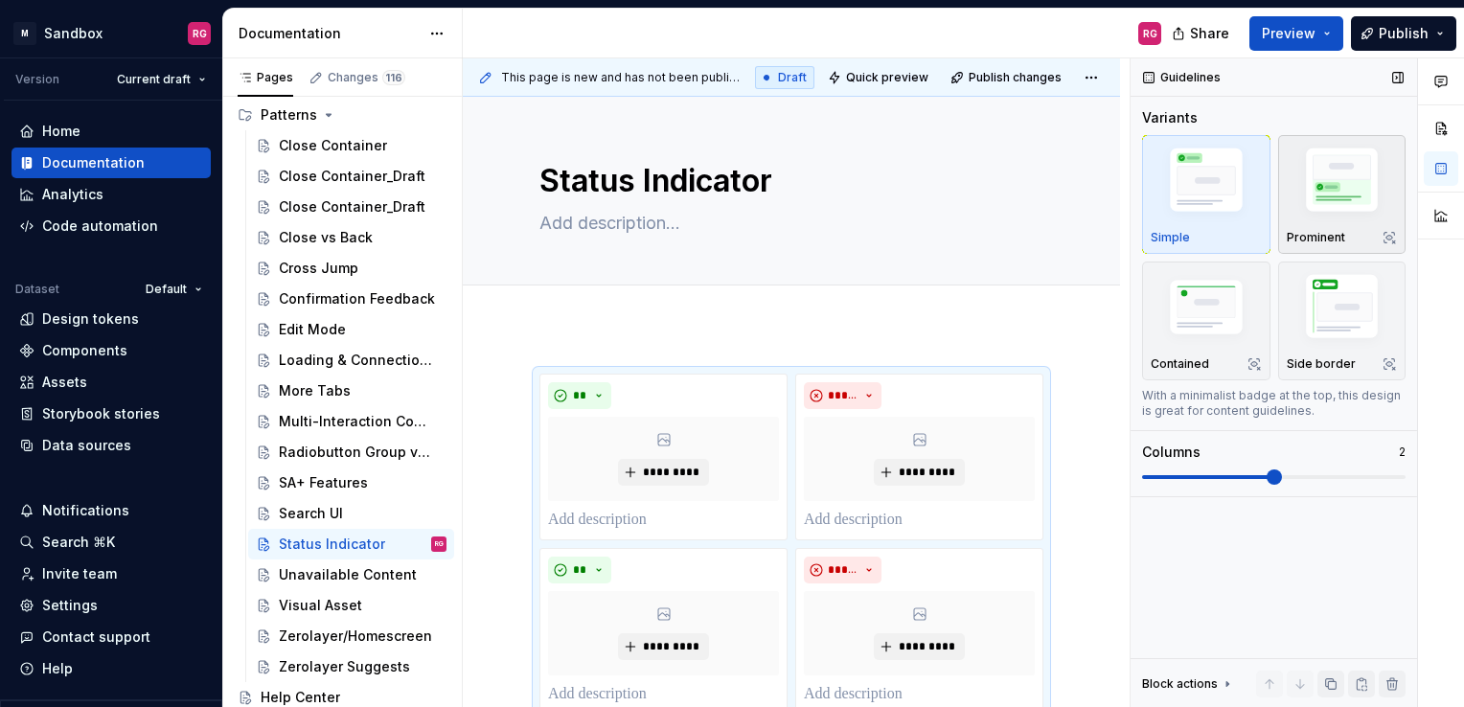
click at [1328, 171] on img "button" at bounding box center [1342, 183] width 111 height 83
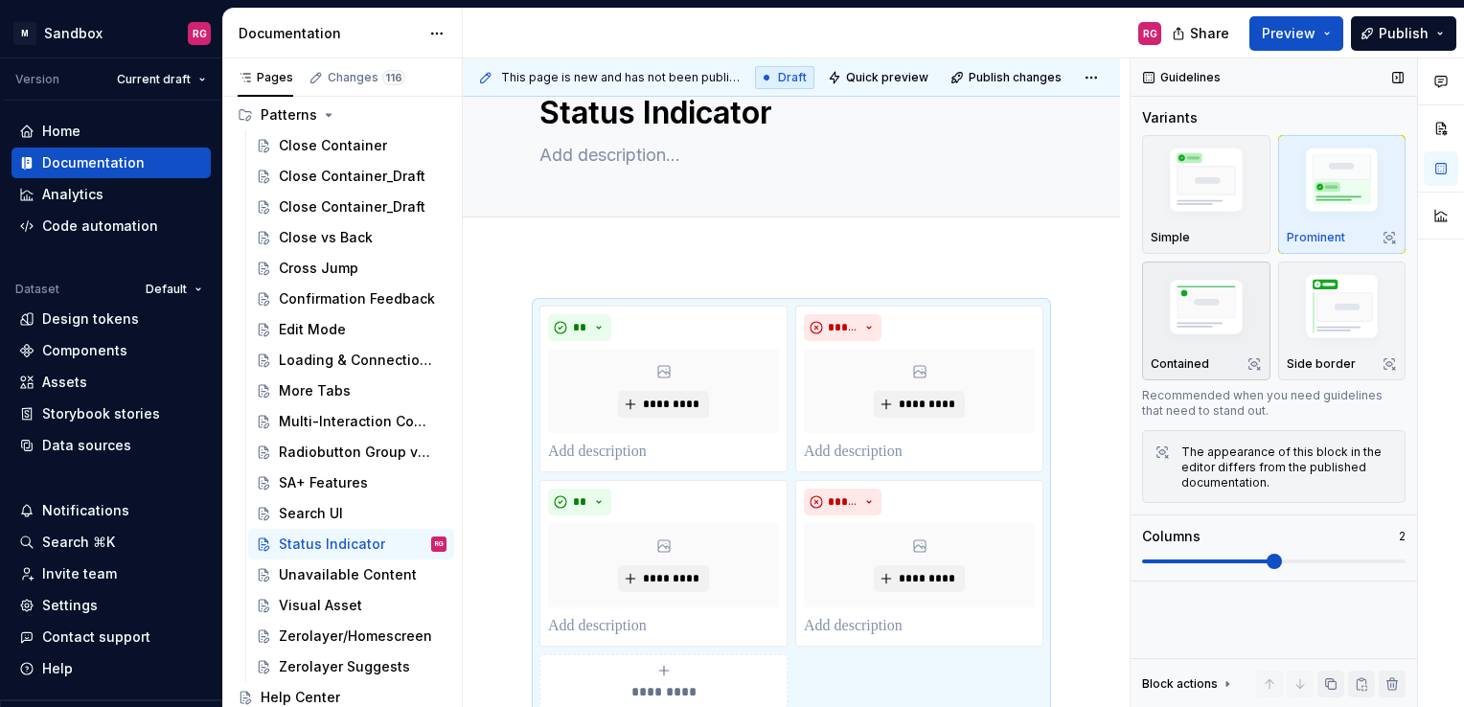
click at [1199, 328] on img "button" at bounding box center [1206, 309] width 111 height 75
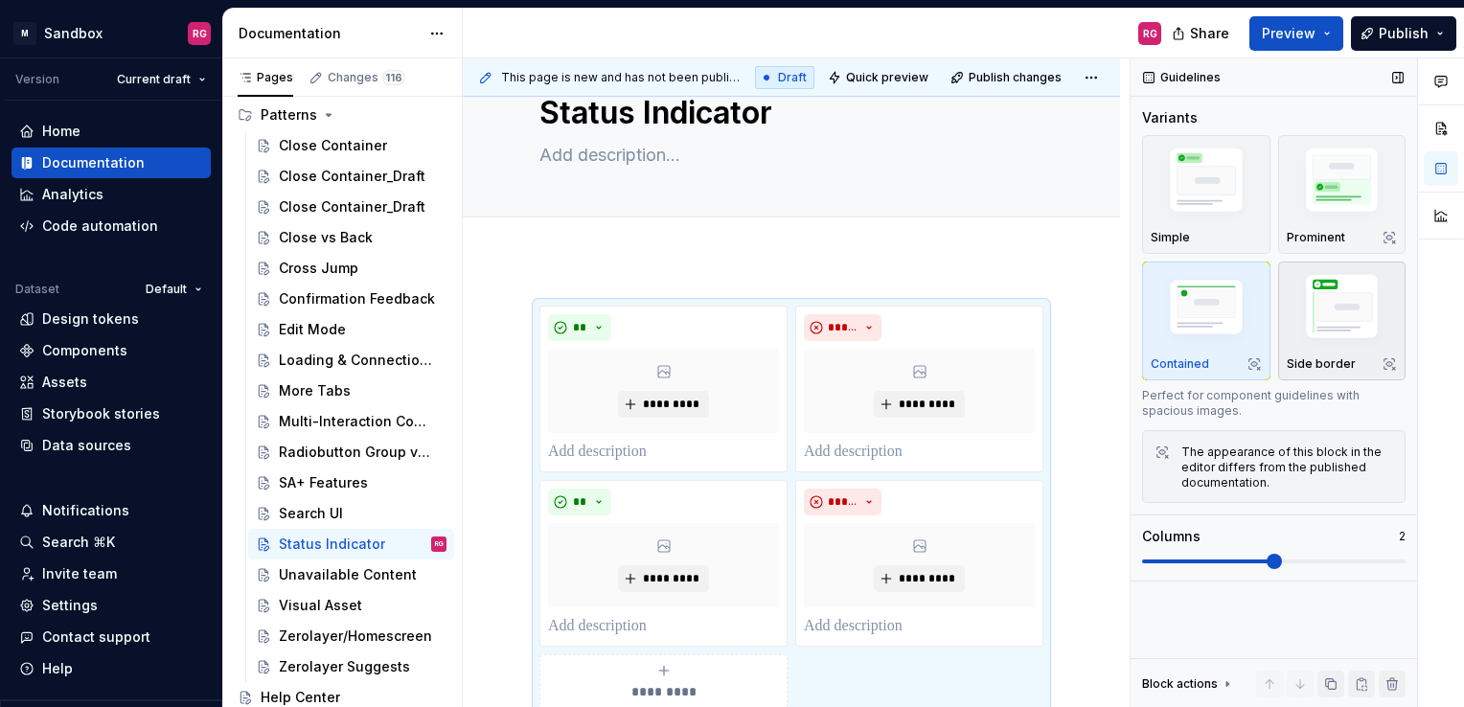
click at [1329, 330] on img "button" at bounding box center [1342, 309] width 111 height 83
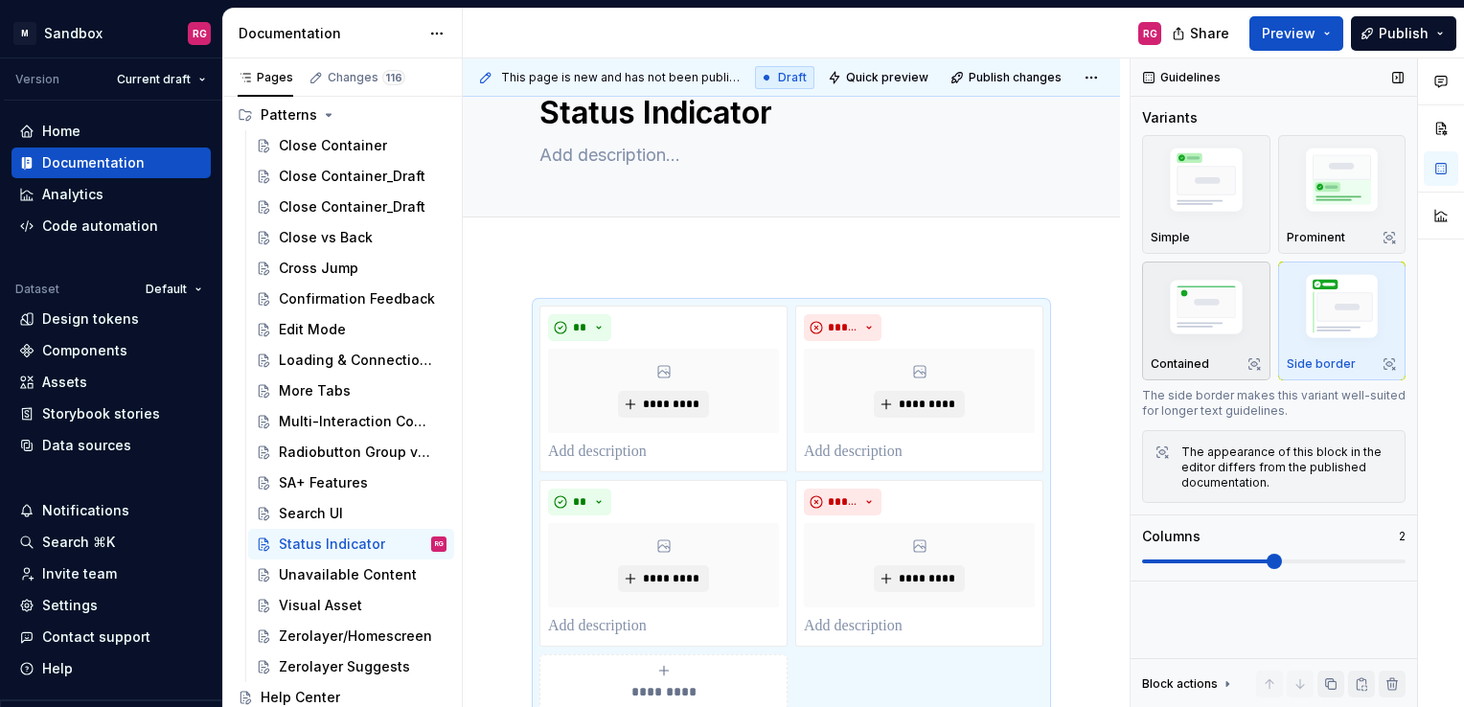
click at [1207, 330] on img "button" at bounding box center [1206, 309] width 111 height 75
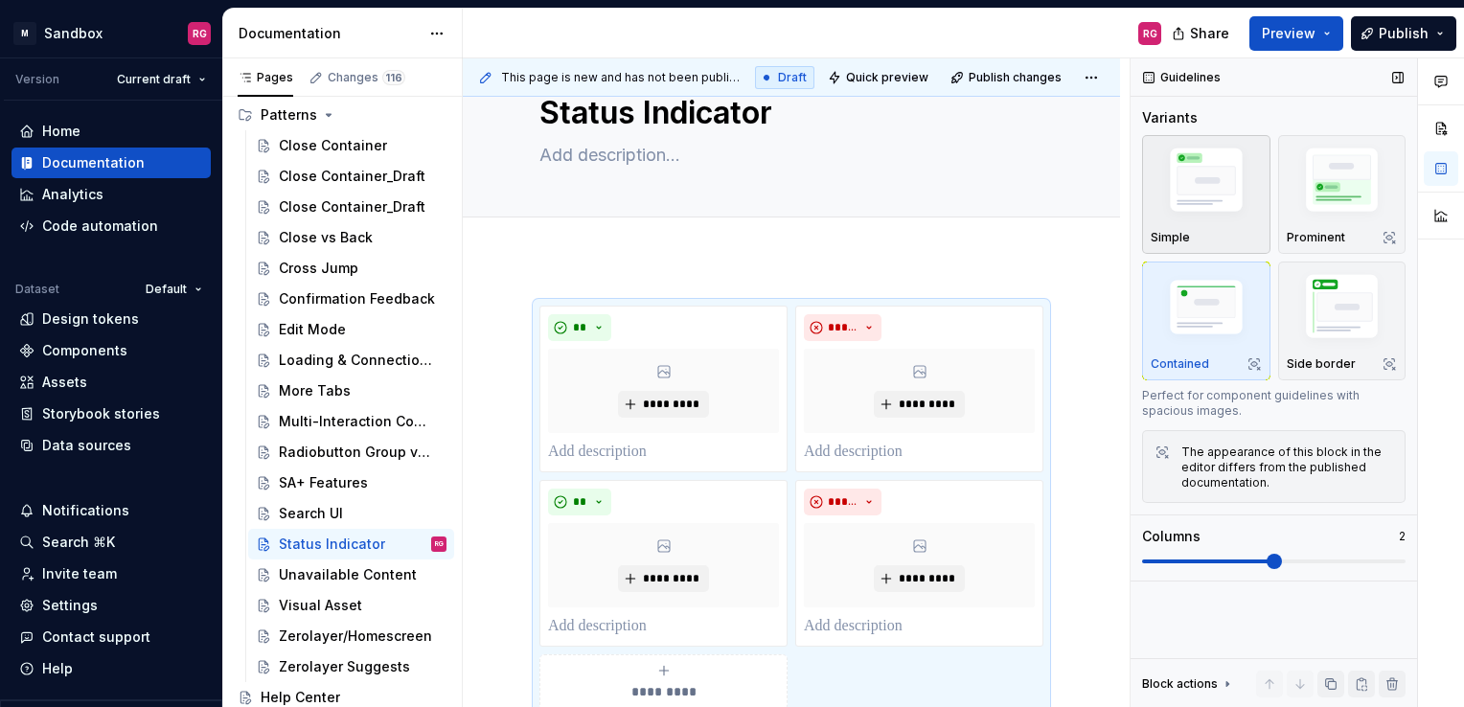
click at [1193, 197] on img "button" at bounding box center [1206, 183] width 111 height 83
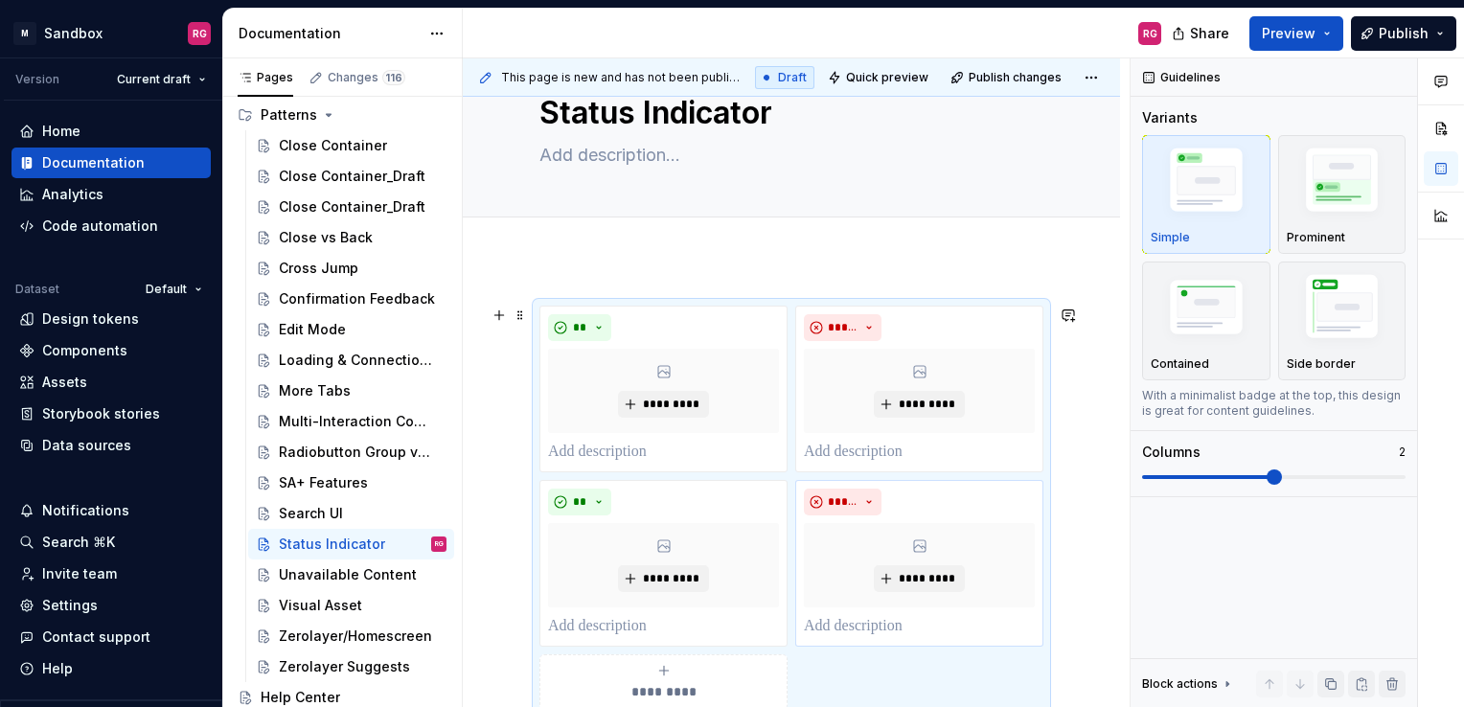
type textarea "*"
